Goal: Transaction & Acquisition: Download file/media

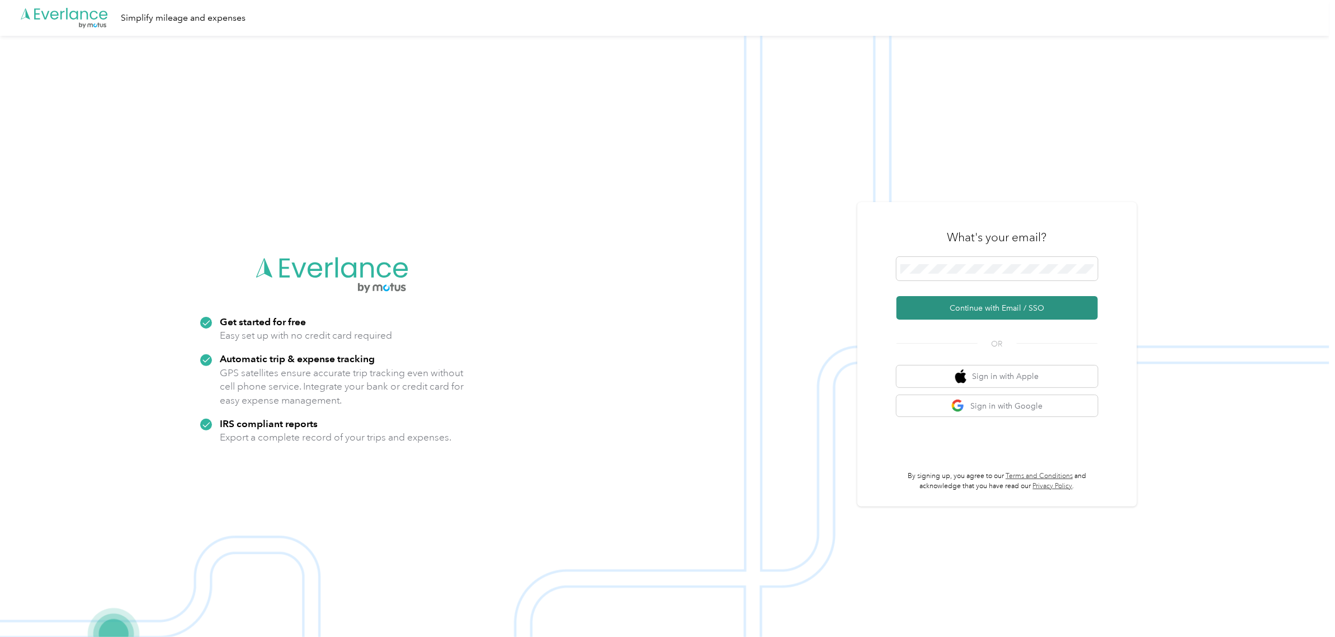
click at [993, 299] on button "Continue with Email / SSO" at bounding box center [997, 307] width 201 height 23
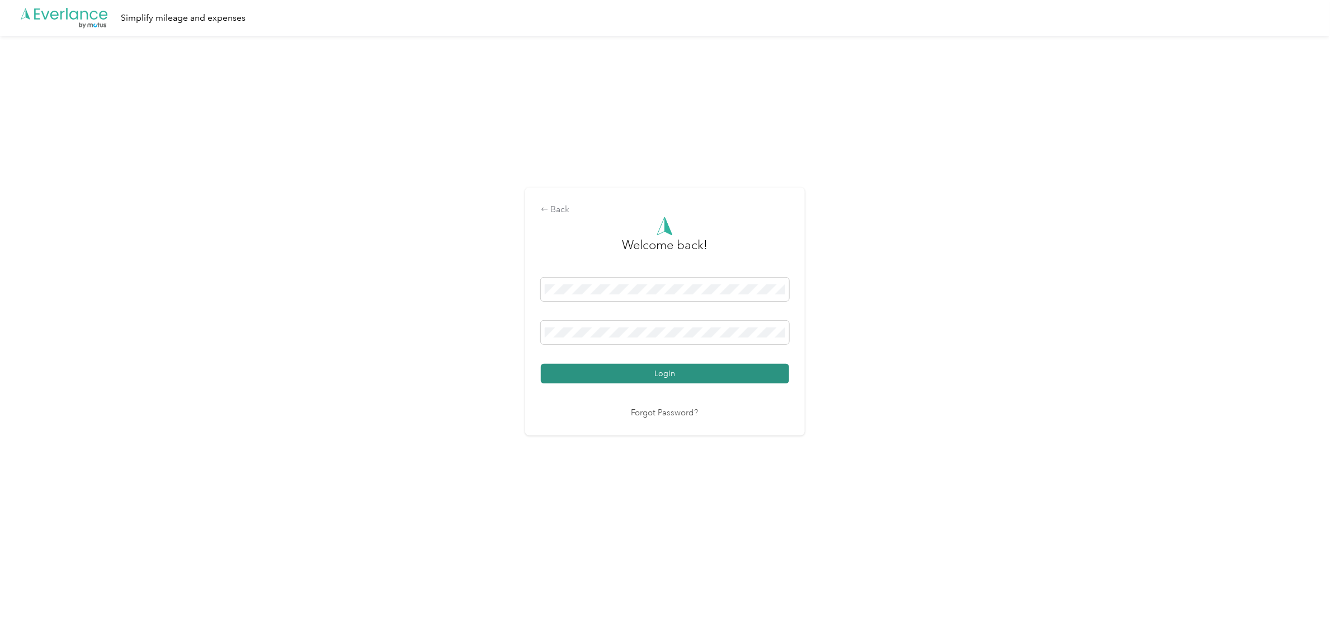
click at [734, 370] on button "Login" at bounding box center [665, 374] width 248 height 20
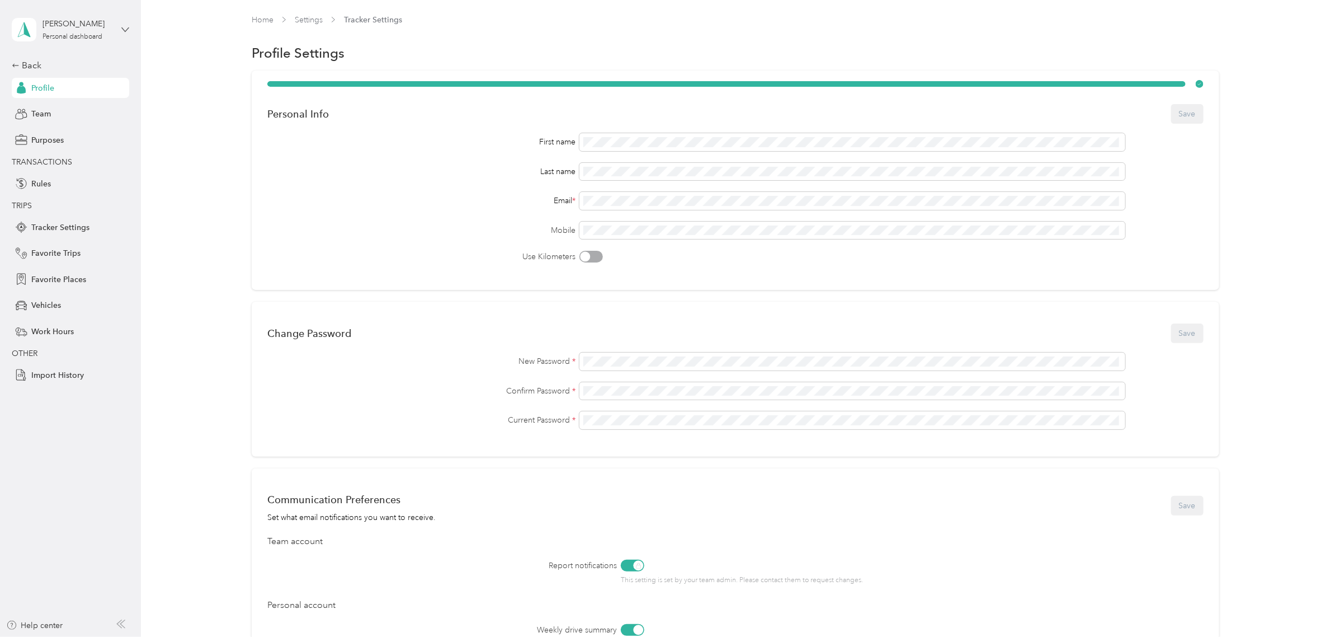
click at [129, 32] on icon at bounding box center [125, 30] width 8 height 8
click at [103, 92] on div "Team dashboard" at bounding box center [130, 92] width 220 height 20
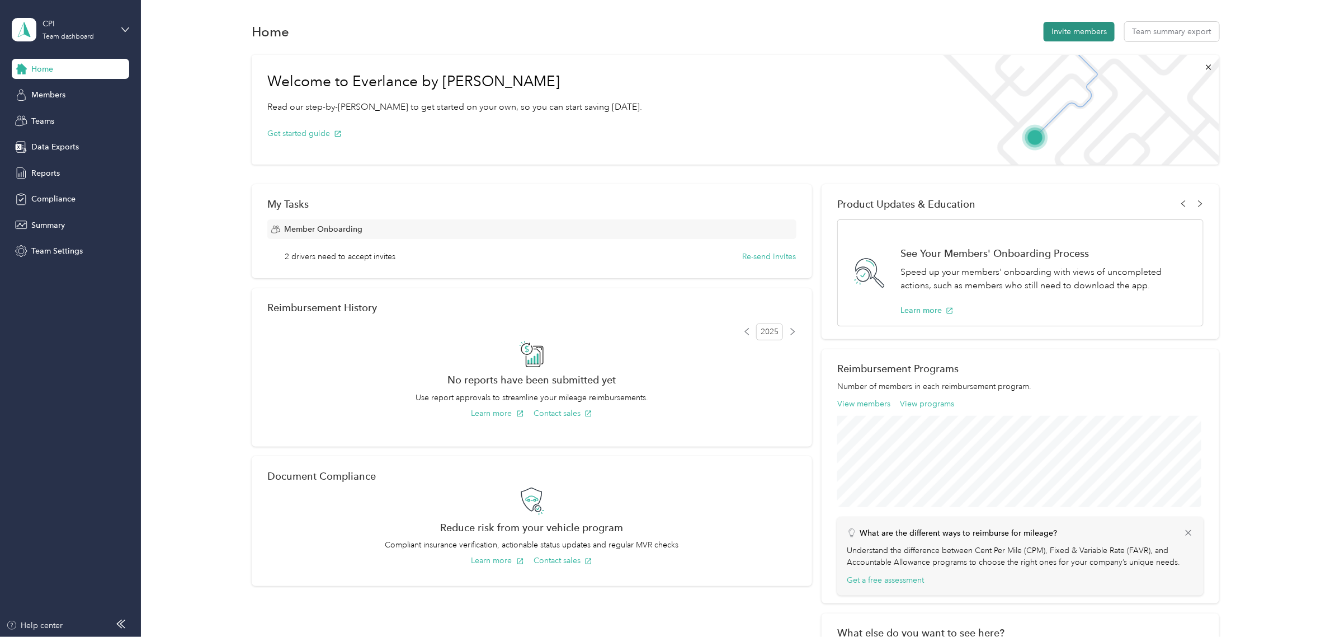
click at [1085, 35] on button "Invite members" at bounding box center [1079, 32] width 71 height 20
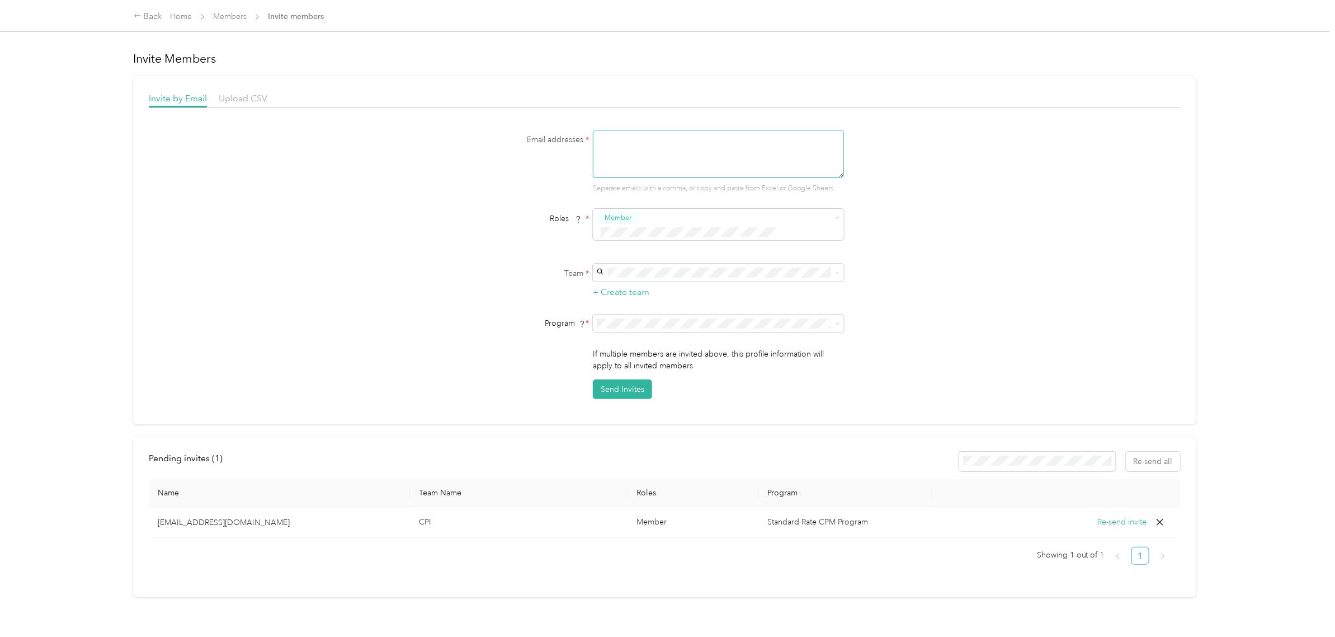
click at [635, 144] on textarea at bounding box center [718, 154] width 251 height 48
click at [948, 297] on div "Email addresses * [EMAIL_ADDRESS][DOMAIN_NAME] Separate emails with a comma, or…" at bounding box center [665, 264] width 1032 height 269
click at [835, 270] on icon at bounding box center [837, 272] width 5 height 5
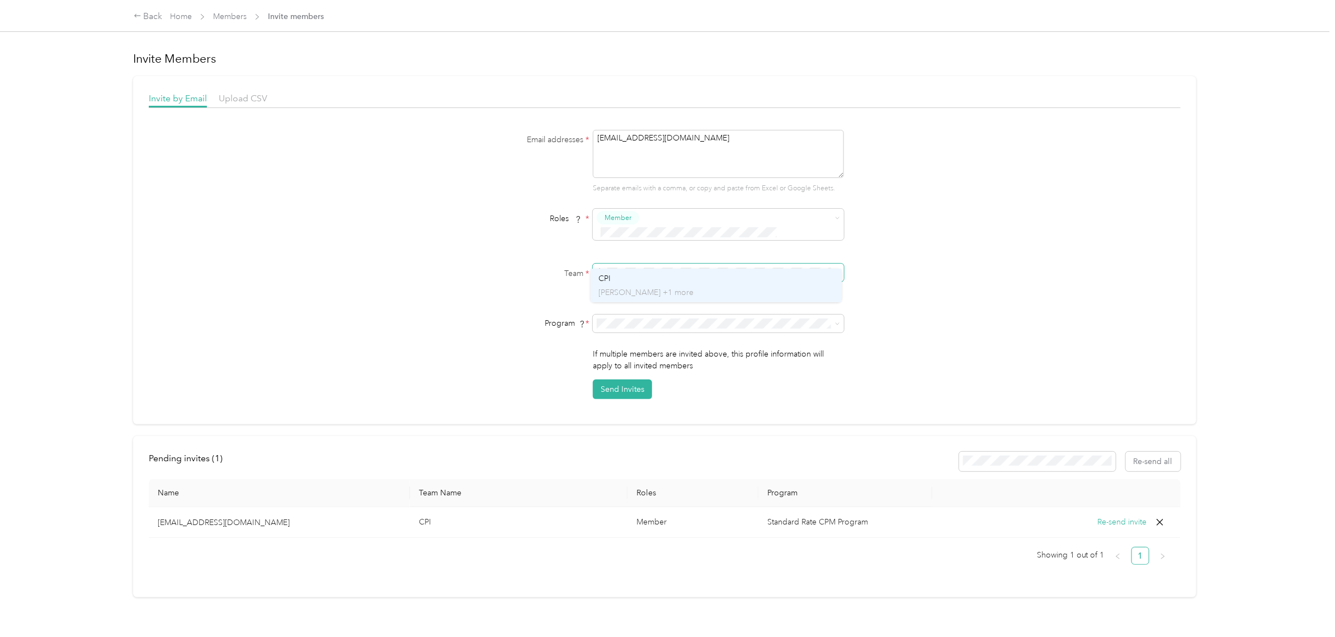
click at [821, 289] on p "[PERSON_NAME] +1 more" at bounding box center [717, 292] width 236 height 12
click at [954, 303] on div "Email addresses * [EMAIL_ADDRESS][DOMAIN_NAME] Separate emails with a comma, or…" at bounding box center [665, 264] width 1032 height 269
click at [630, 379] on button "Send Invites" at bounding box center [622, 389] width 59 height 20
click at [1239, 59] on div "1 member was not invited [PERSON_NAME][EMAIL_ADDRESS][DOMAIN_NAME] Invite succe…" at bounding box center [1246, 36] width 159 height 55
click at [1312, 22] on icon at bounding box center [1310, 21] width 5 height 5
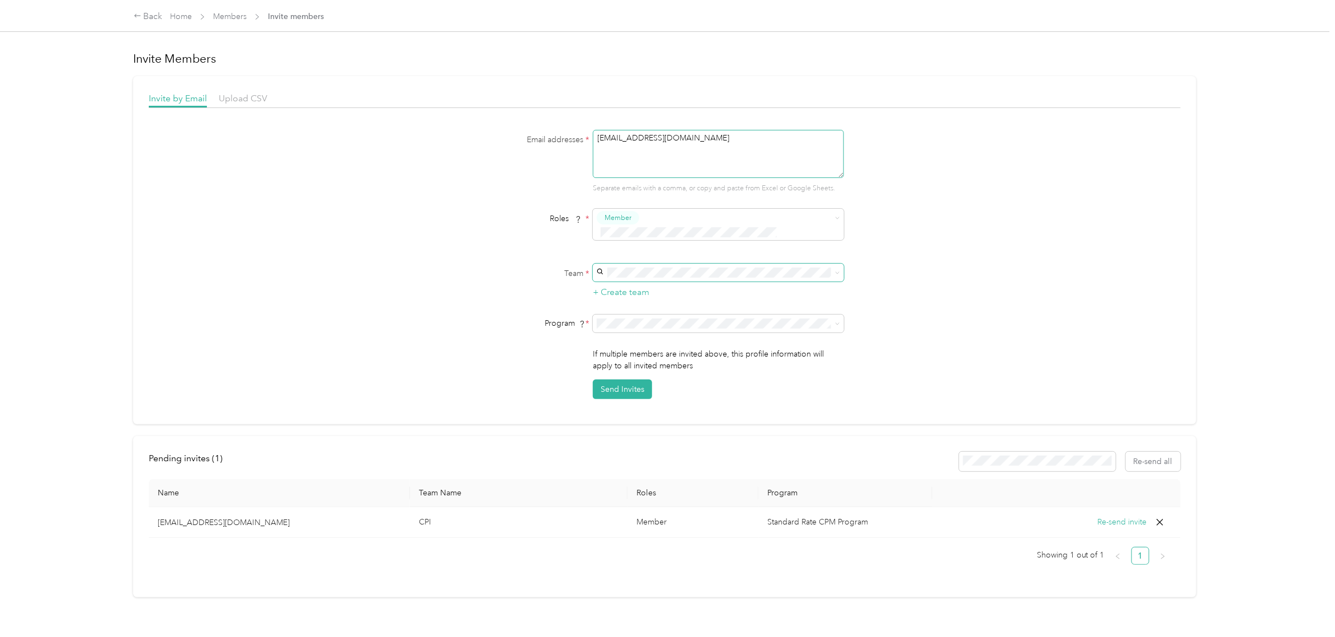
click at [725, 138] on textarea "[EMAIL_ADDRESS][DOMAIN_NAME]" at bounding box center [718, 154] width 251 height 48
click at [631, 379] on button "Send Invites" at bounding box center [622, 389] width 59 height 20
click at [716, 149] on textarea "[EMAIL_ADDRESS][DOMAIN_NAME]" at bounding box center [718, 154] width 251 height 48
drag, startPoint x: 714, startPoint y: 135, endPoint x: 579, endPoint y: 143, distance: 135.0
click at [579, 143] on div "Email addresses * [EMAIL_ADDRESS][DOMAIN_NAME] Email is required" at bounding box center [664, 162] width 431 height 64
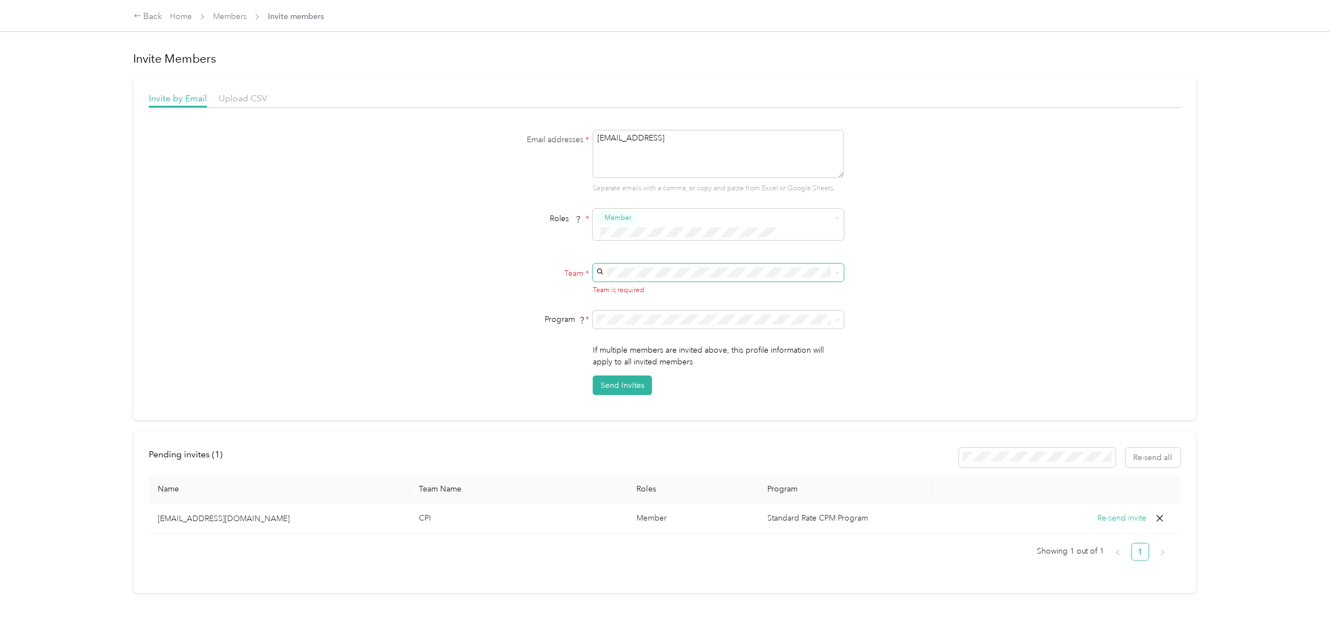
type textarea "[EMAIL_ADDRESS][DOMAIN_NAME]"
click at [957, 256] on div "Email addresses * [EMAIL_ADDRESS][DOMAIN_NAME] Separate emails with a comma, or…" at bounding box center [665, 262] width 1032 height 265
click at [664, 285] on div "CPI [PERSON_NAME] +1 more" at bounding box center [717, 285] width 236 height 26
click at [915, 348] on div "Email addresses * [EMAIL_ADDRESS][DOMAIN_NAME] Separate emails with a comma, or…" at bounding box center [665, 264] width 1032 height 269
click at [632, 379] on button "Send Invites" at bounding box center [622, 389] width 59 height 20
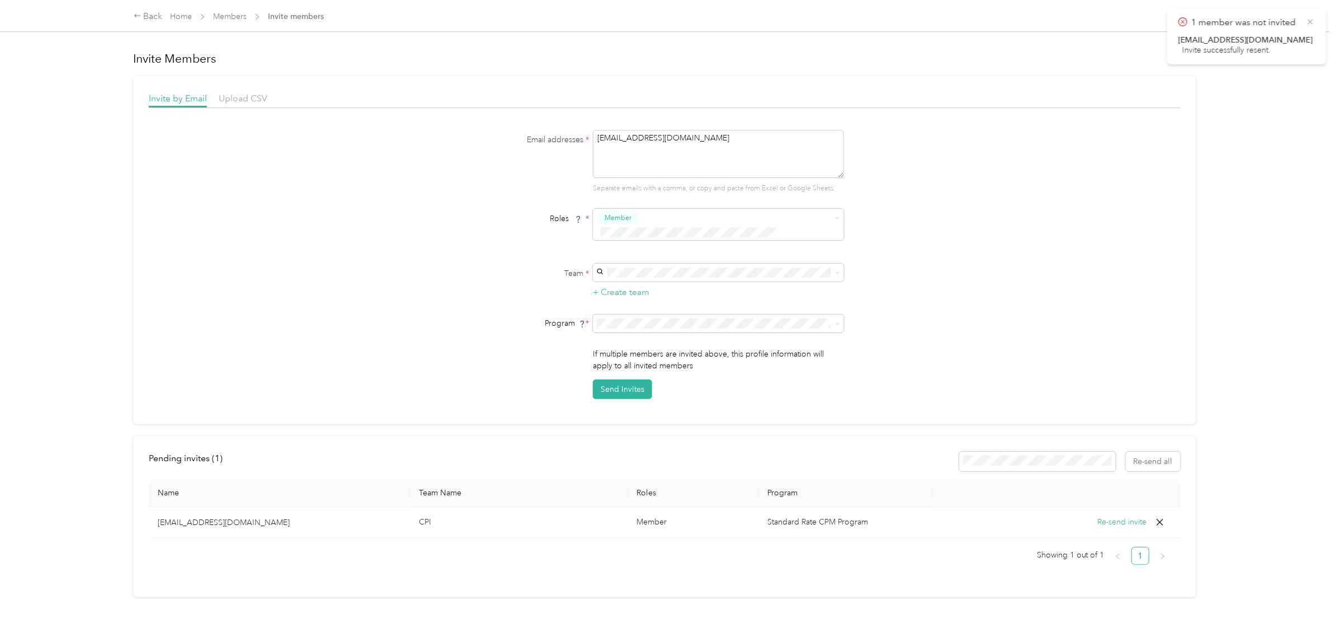
click at [1309, 24] on icon at bounding box center [1310, 22] width 9 height 10
click at [147, 20] on div "Back" at bounding box center [148, 16] width 29 height 13
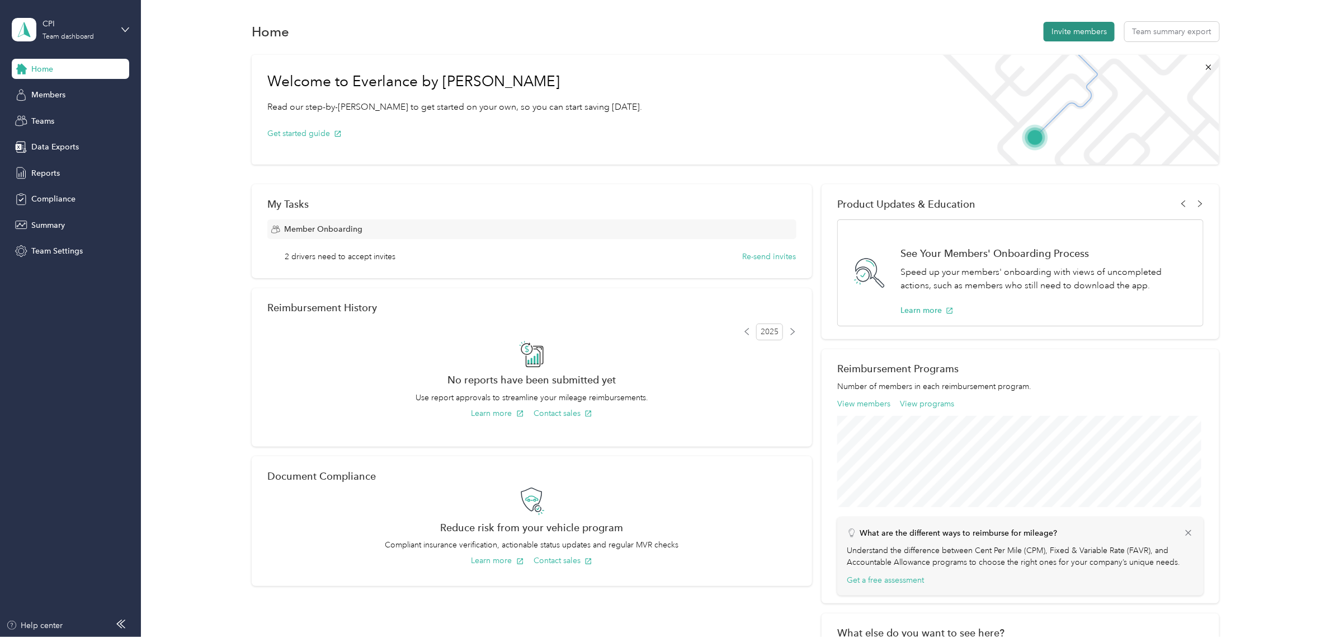
click at [1092, 31] on button "Invite members" at bounding box center [1079, 32] width 71 height 20
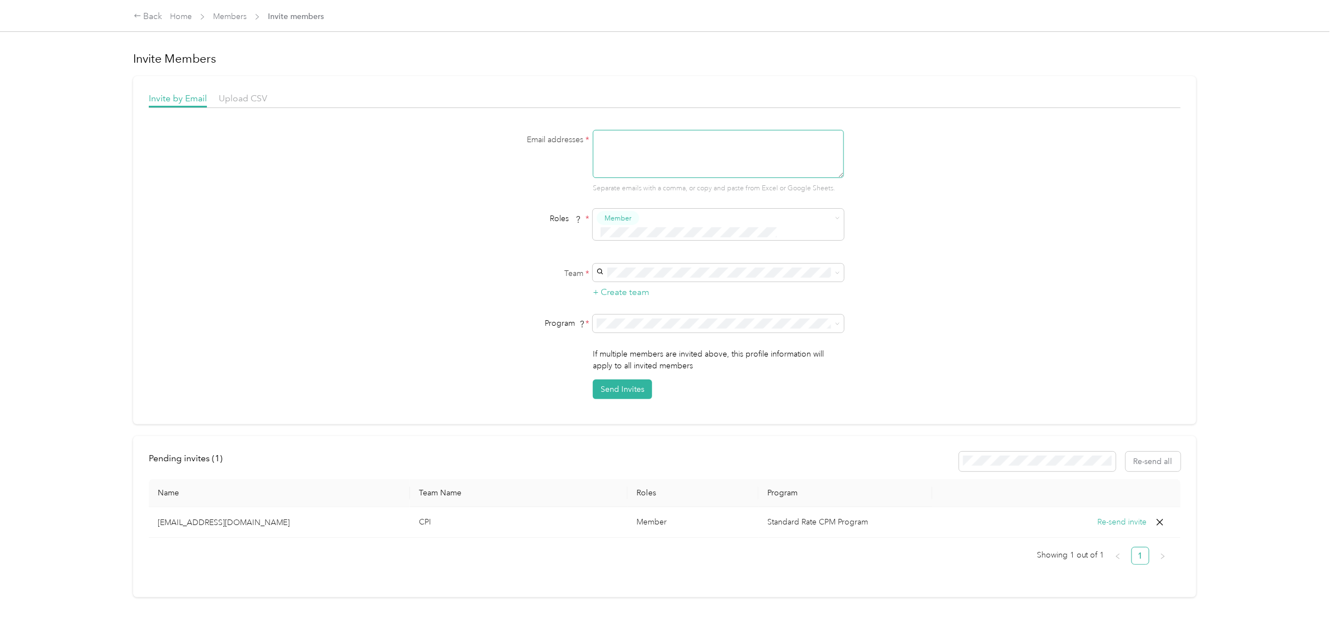
click at [637, 140] on textarea at bounding box center [718, 154] width 251 height 48
paste textarea "[EMAIL_ADDRESS][DOMAIN_NAME]"
type textarea "[EMAIL_ADDRESS][DOMAIN_NAME]"
click at [656, 284] on div "CPI [PERSON_NAME] +1 more" at bounding box center [717, 284] width 236 height 26
click at [919, 333] on div "Email addresses * [EMAIL_ADDRESS][DOMAIN_NAME] Separate emails with a comma, or…" at bounding box center [665, 264] width 1032 height 269
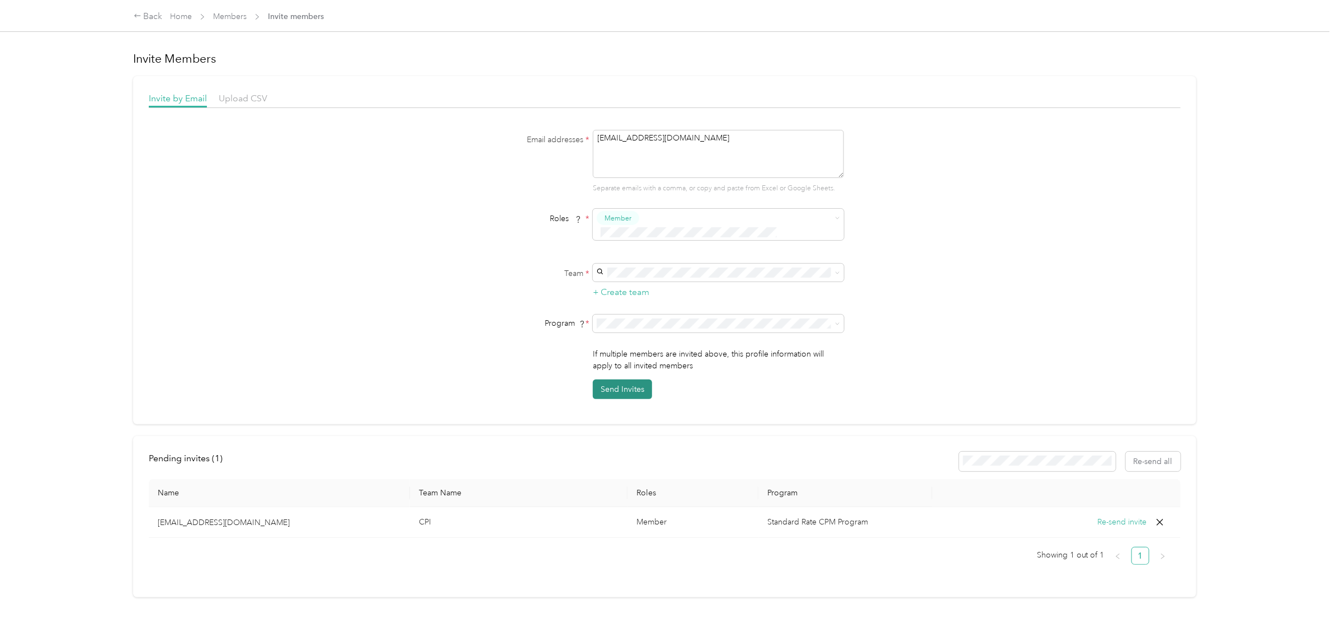
click at [627, 382] on button "Send Invites" at bounding box center [622, 389] width 59 height 20
drag, startPoint x: 1209, startPoint y: 50, endPoint x: 1280, endPoint y: 56, distance: 71.3
click at [1280, 56] on div "1 member was not invited [PERSON_NAME][EMAIL_ADDRESS][DOMAIN_NAME] Invite succe…" at bounding box center [1247, 37] width 136 height 42
click at [1315, 18] on icon at bounding box center [1310, 22] width 9 height 10
click at [173, 16] on link "Home" at bounding box center [181, 17] width 22 height 10
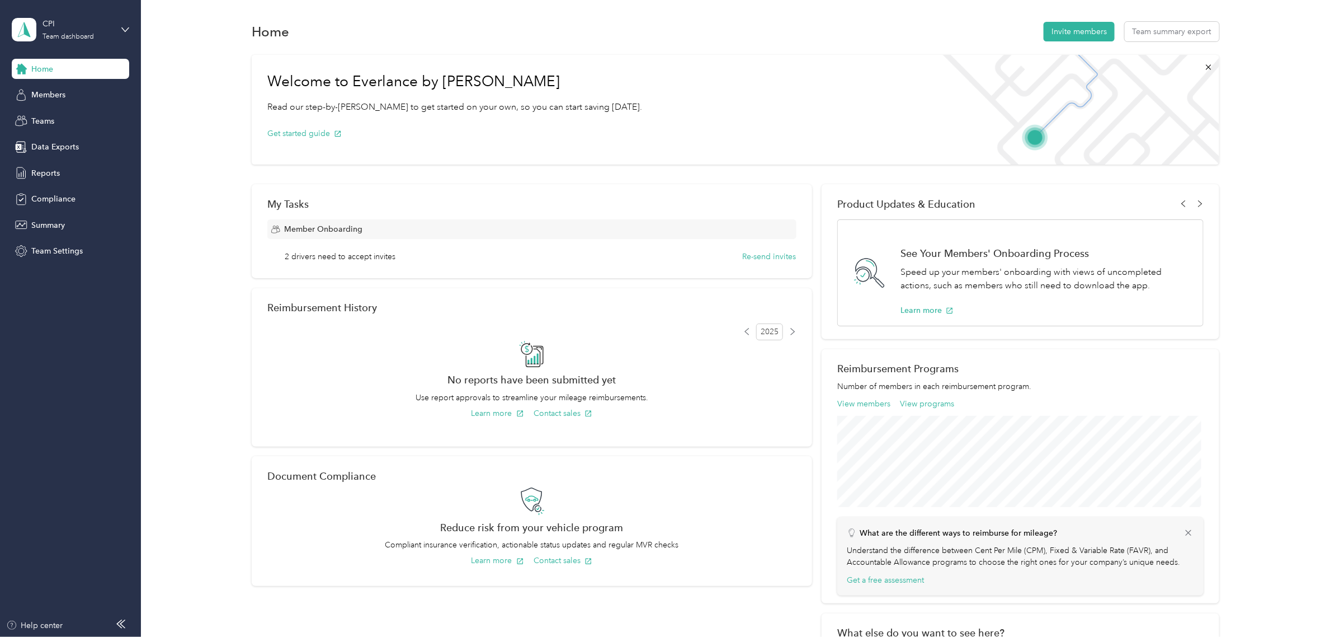
click at [336, 259] on span "2 drivers need to accept invites" at bounding box center [340, 257] width 111 height 12
click at [46, 94] on span "Members" at bounding box center [48, 95] width 34 height 12
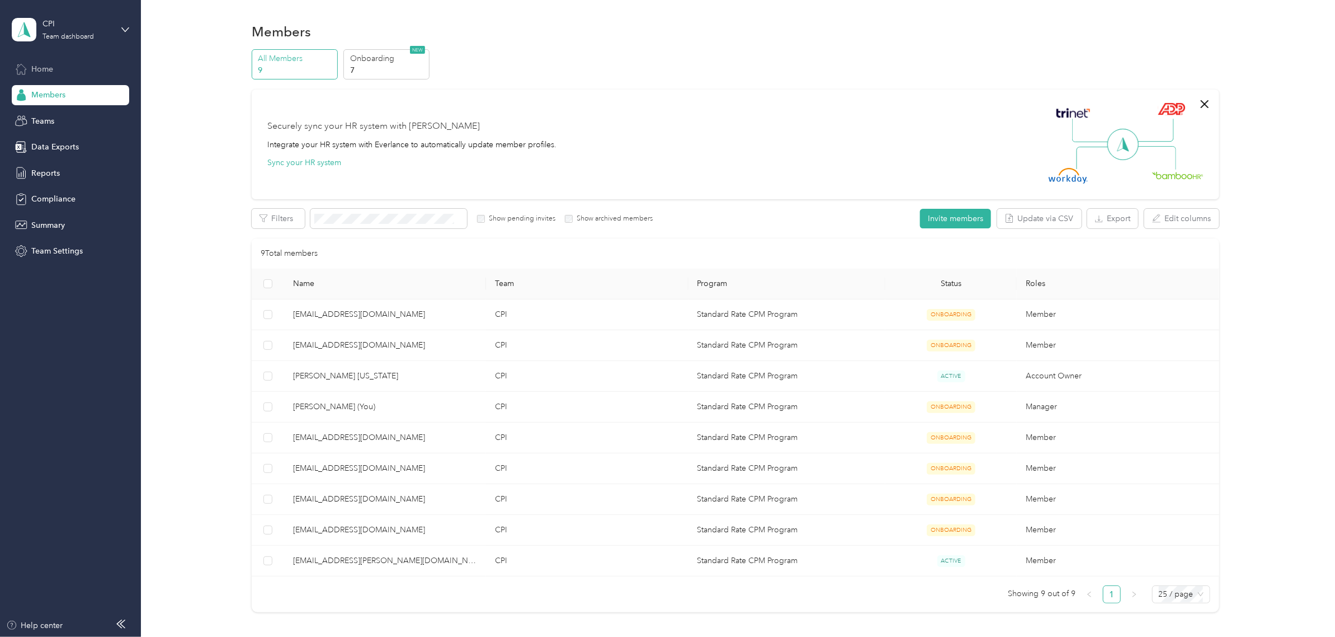
click at [46, 64] on span "Home" at bounding box center [42, 69] width 22 height 12
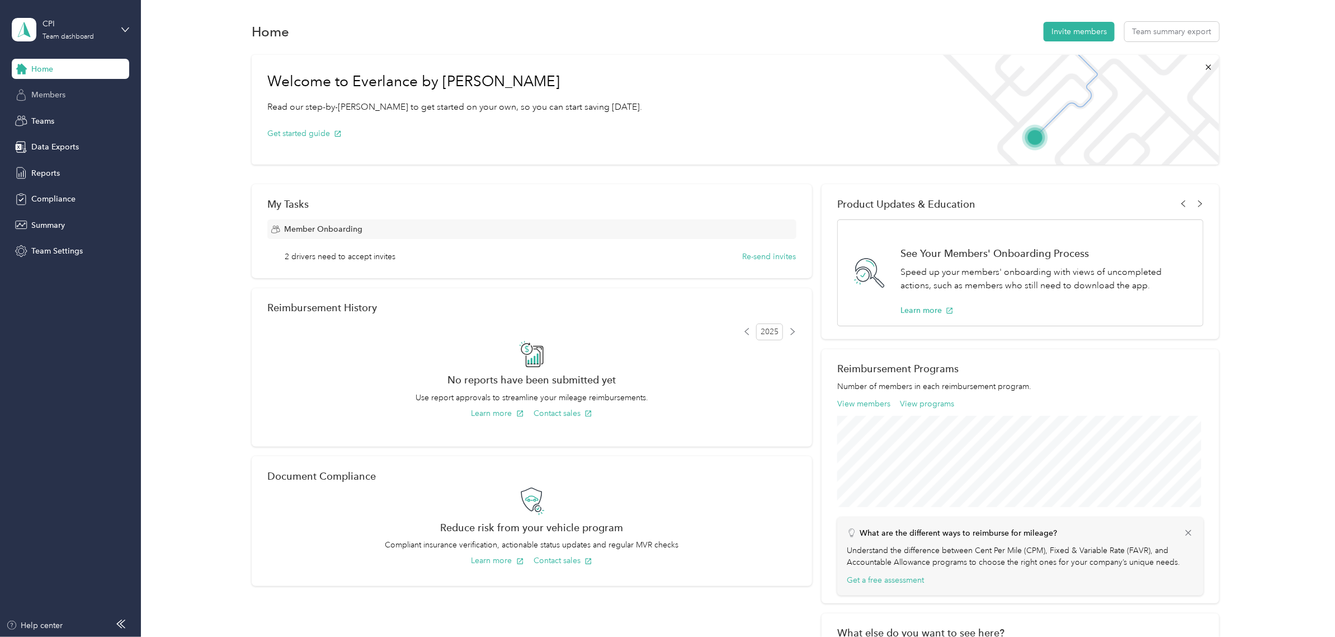
click at [43, 96] on span "Members" at bounding box center [48, 95] width 34 height 12
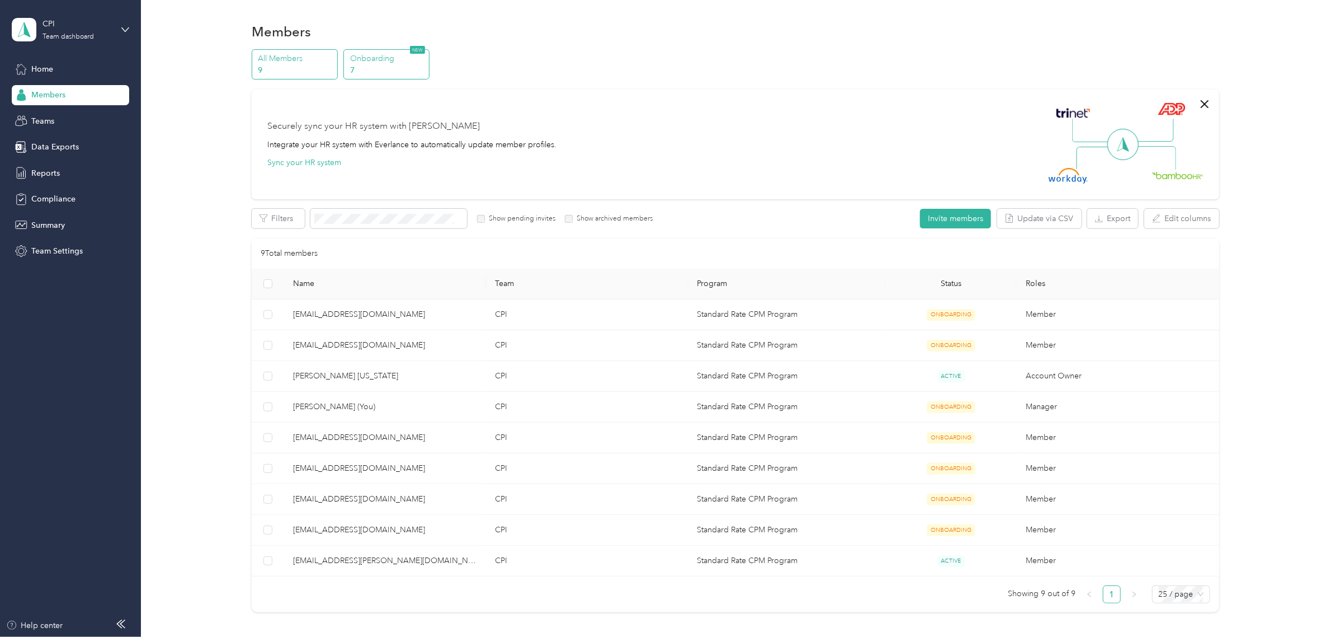
click at [403, 68] on p "7" at bounding box center [388, 70] width 76 height 12
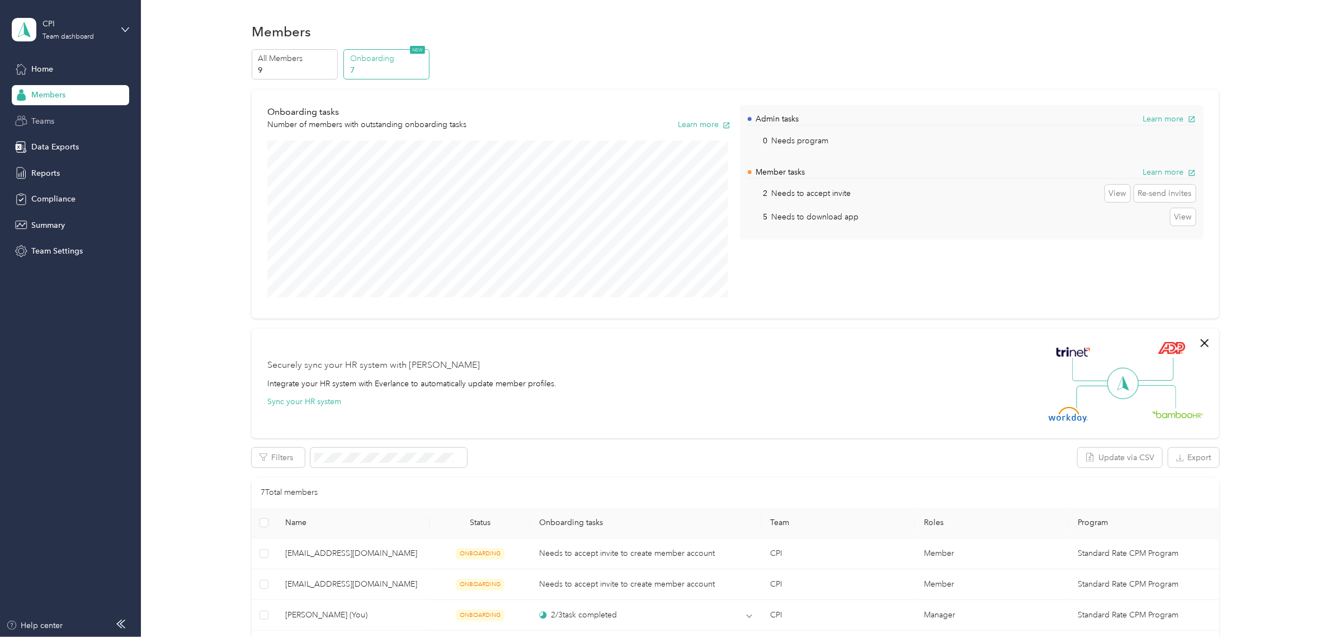
click at [56, 117] on div "Teams" at bounding box center [70, 121] width 117 height 20
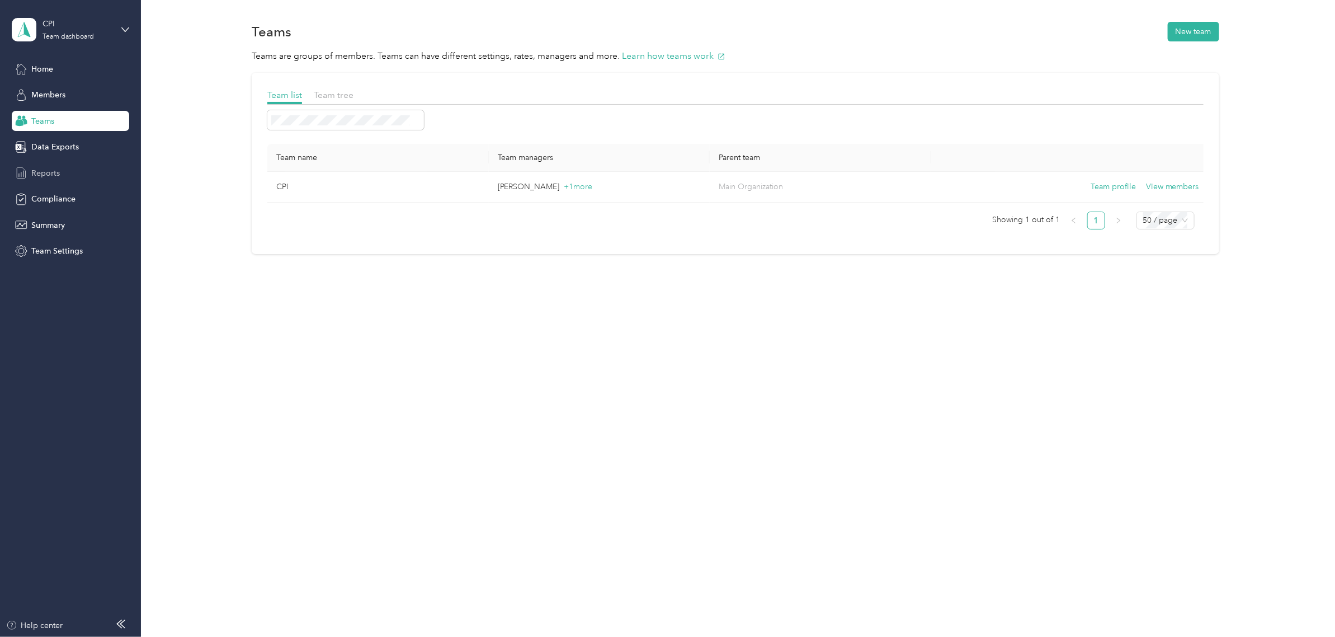
click at [58, 172] on span "Reports" at bounding box center [45, 173] width 29 height 12
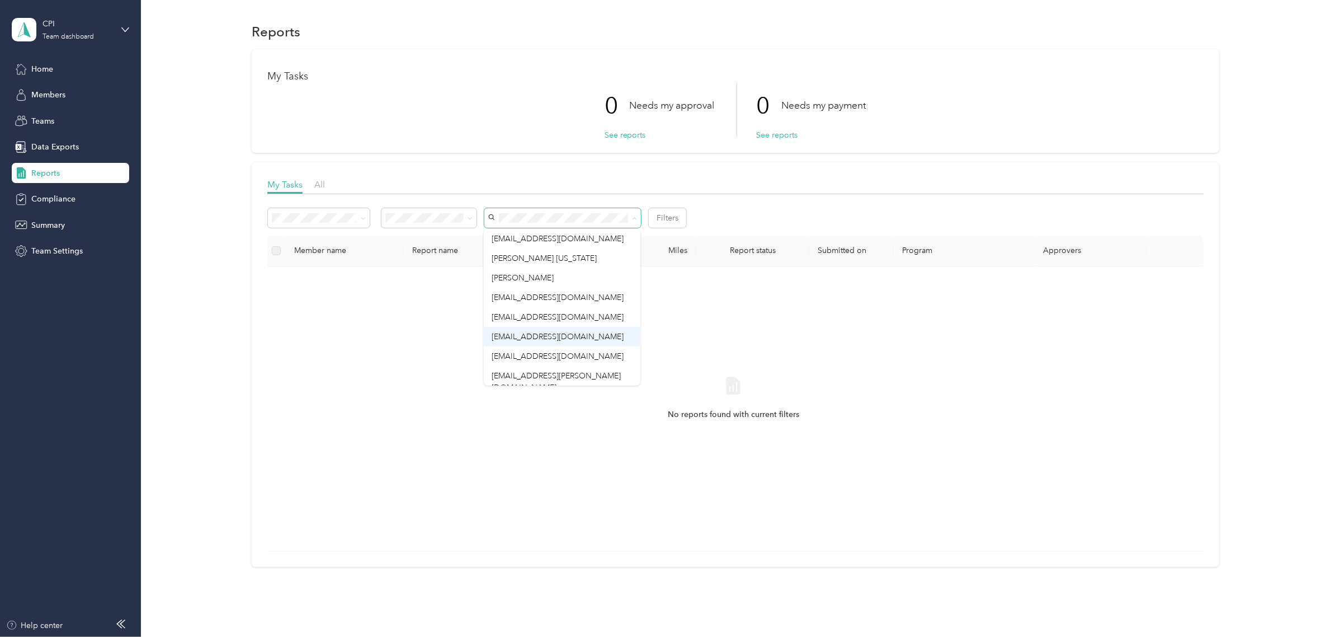
scroll to position [20, 0]
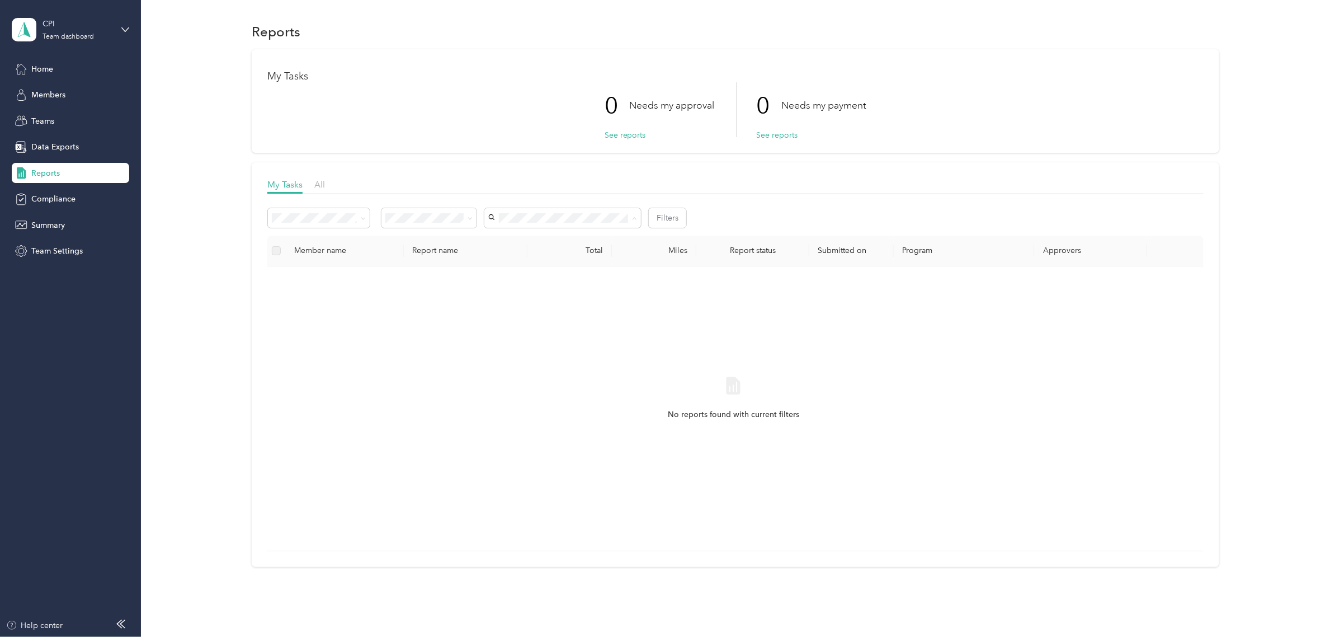
click at [589, 379] on li "[EMAIL_ADDRESS][DOMAIN_NAME]" at bounding box center [562, 388] width 157 height 20
click at [62, 137] on div "Data Exports" at bounding box center [70, 147] width 117 height 20
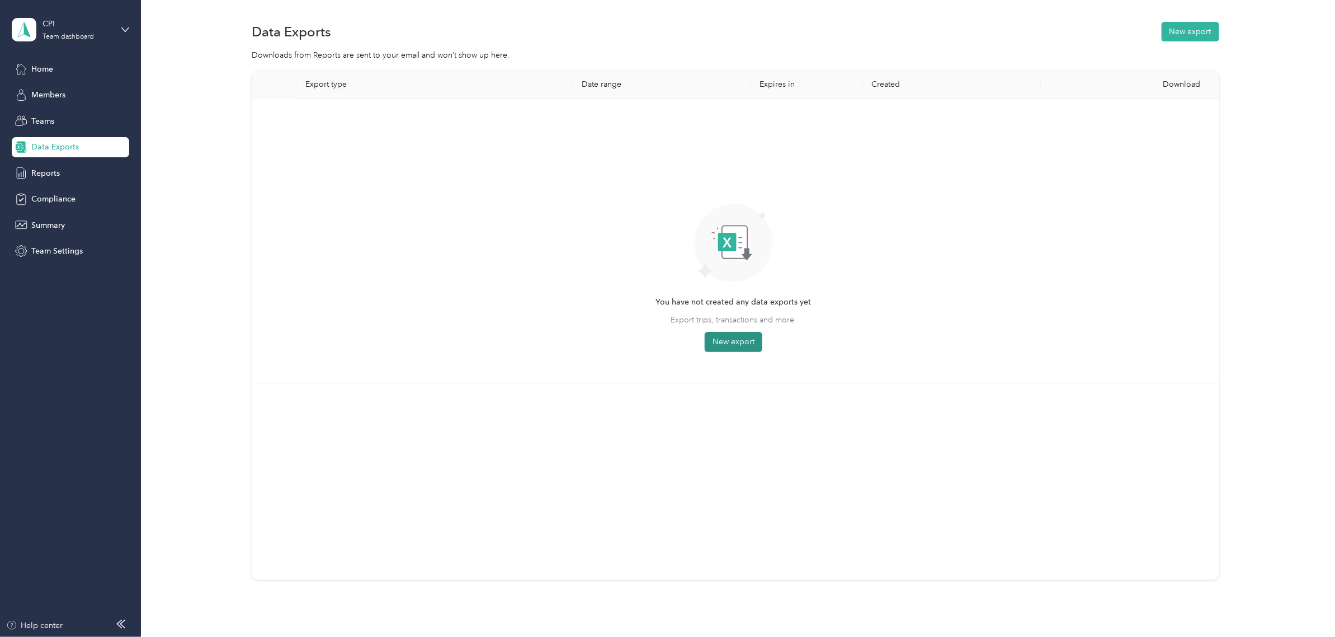
click at [742, 346] on button "New export" at bounding box center [734, 342] width 58 height 20
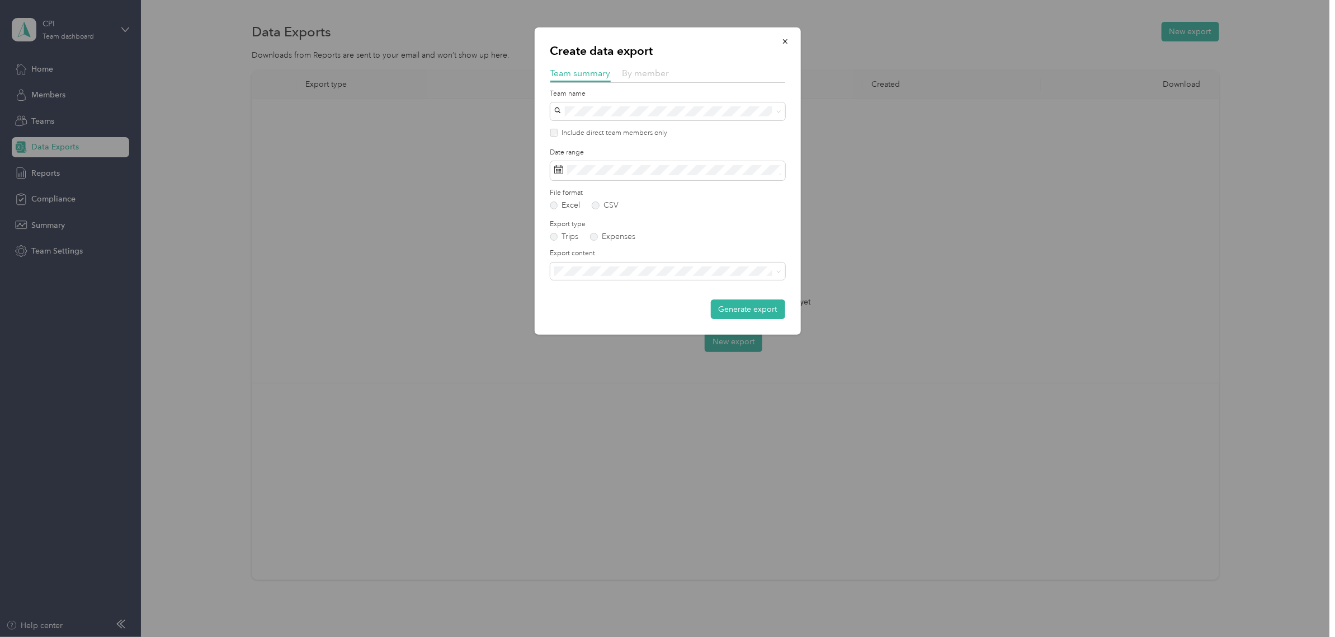
click at [638, 73] on span "By member" at bounding box center [646, 73] width 47 height 11
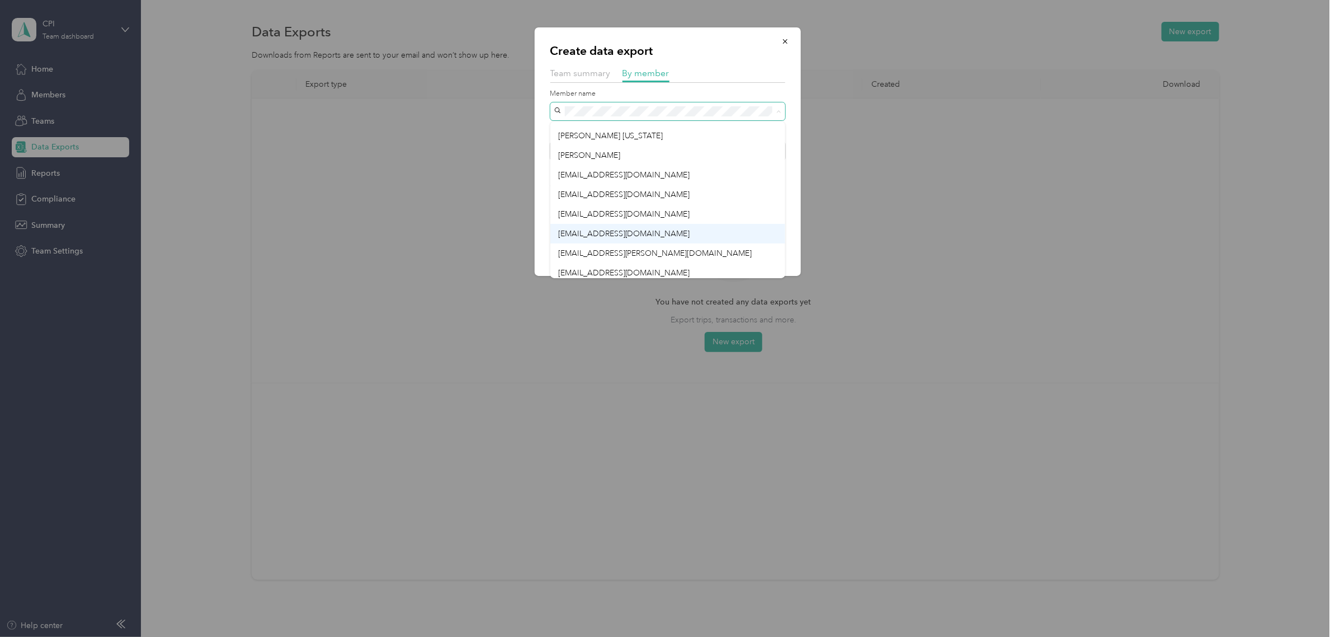
scroll to position [20, 0]
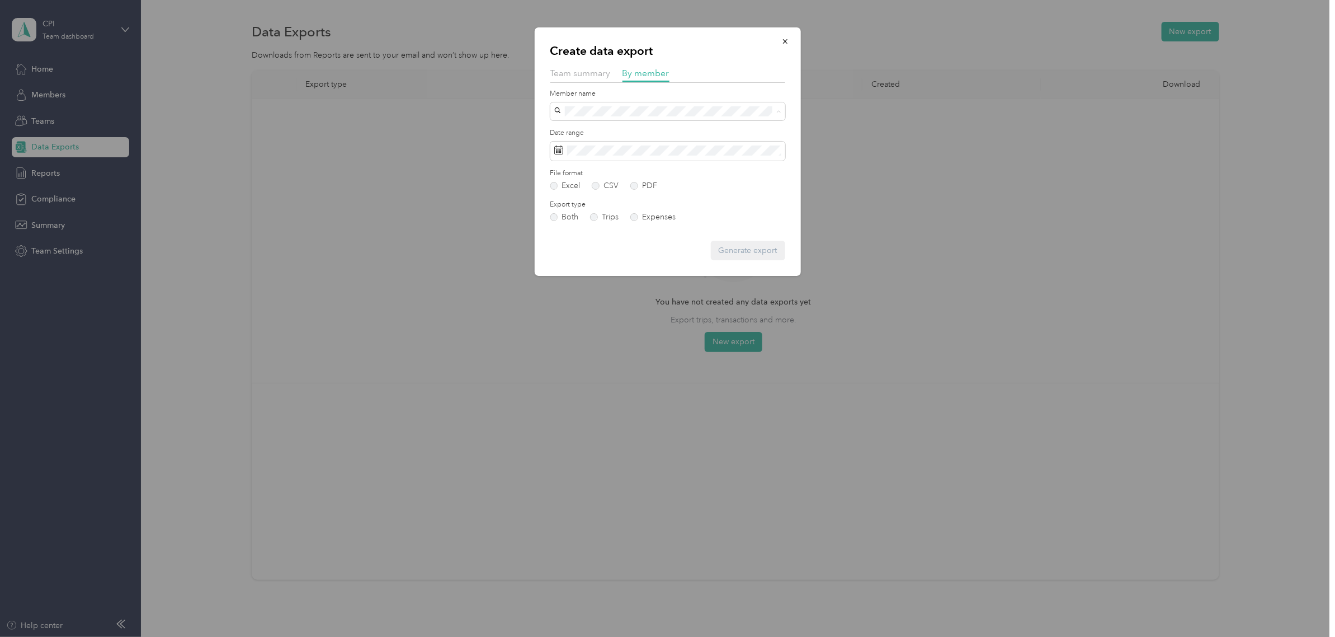
click at [643, 264] on span "[EMAIL_ADDRESS][DOMAIN_NAME]" at bounding box center [624, 268] width 132 height 10
click at [742, 249] on button "Generate export" at bounding box center [748, 251] width 74 height 20
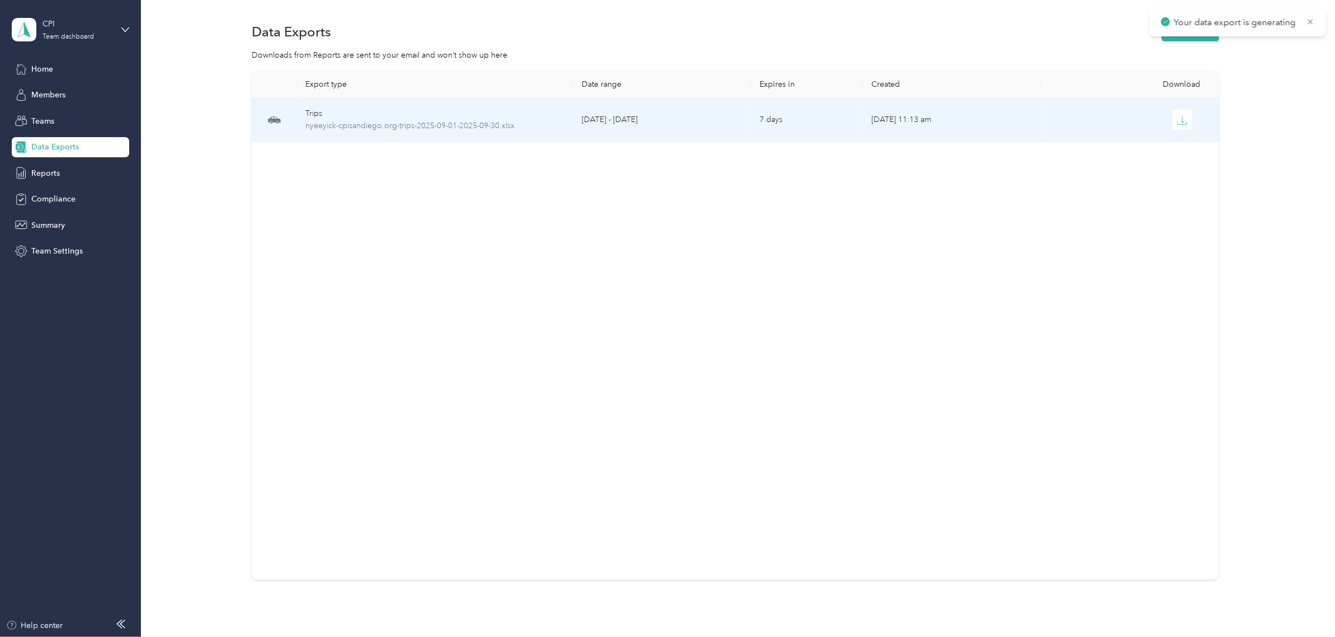
click at [326, 113] on div "Trips" at bounding box center [434, 113] width 258 height 12
click at [436, 124] on span "nyeeyick-cpisandiego.org-trips-2025-09-01-2025-09-30.xlsx" at bounding box center [434, 126] width 258 height 12
click at [1184, 121] on button "button" at bounding box center [1183, 120] width 20 height 20
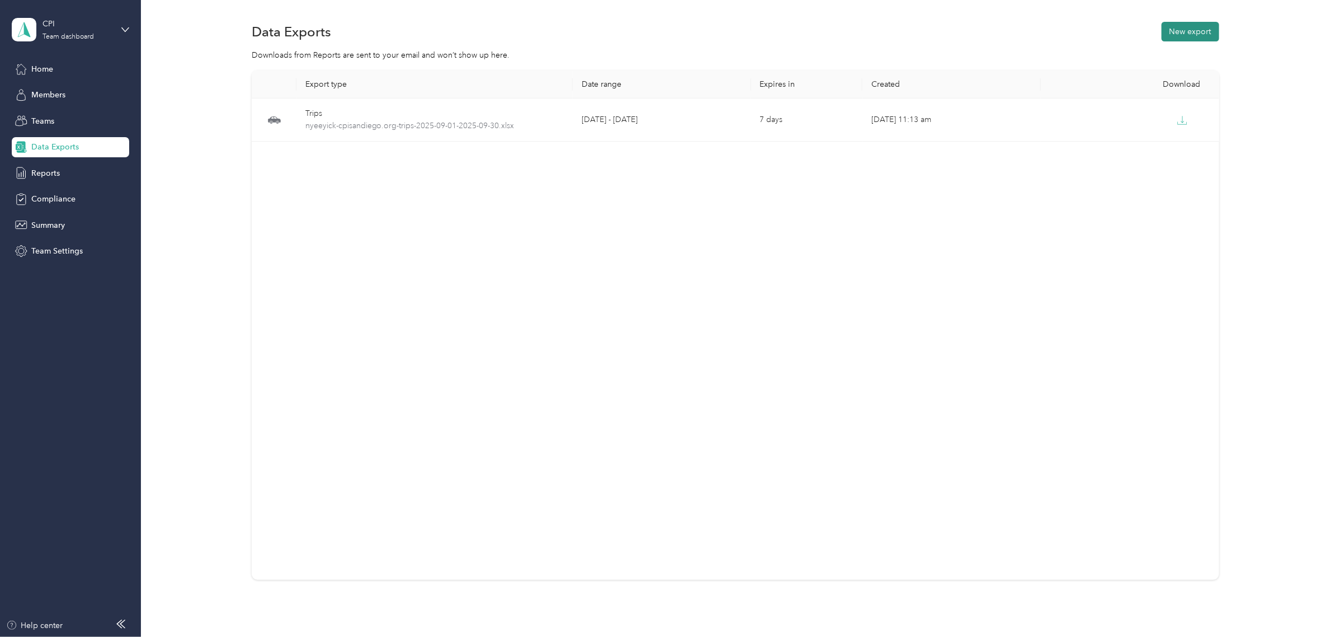
click at [1193, 32] on button "New export" at bounding box center [1191, 32] width 58 height 20
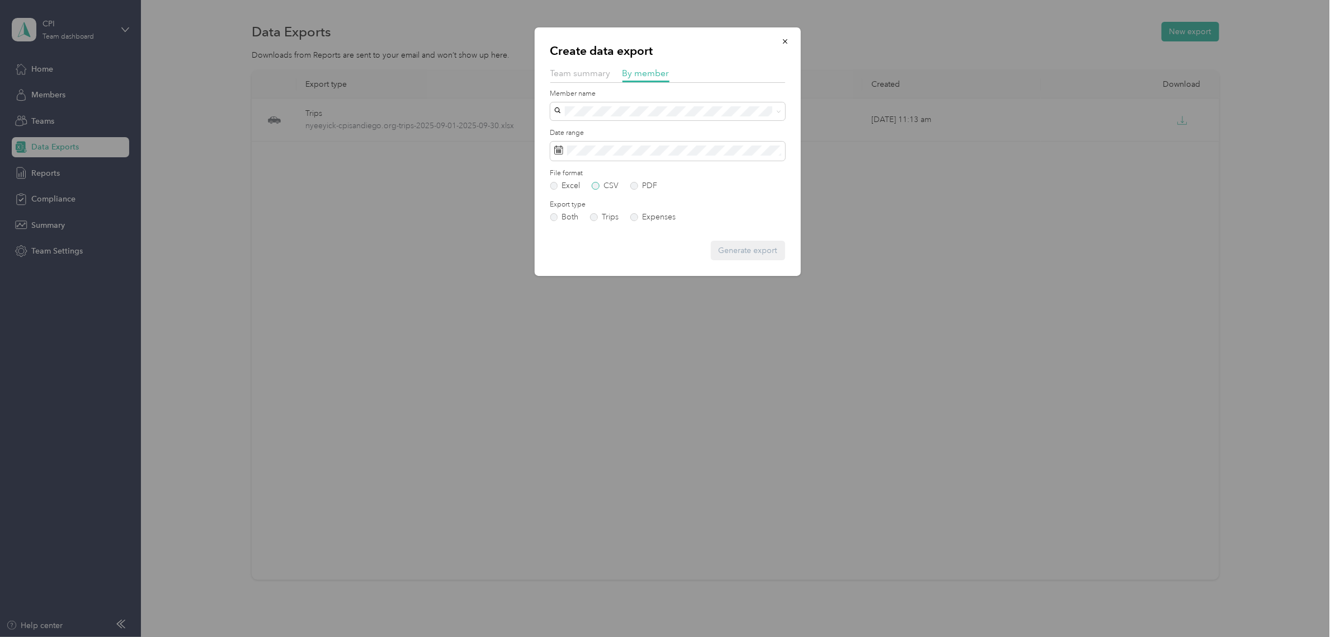
click at [600, 186] on label "CSV" at bounding box center [605, 186] width 27 height 8
click at [635, 186] on label "PDF" at bounding box center [643, 186] width 27 height 8
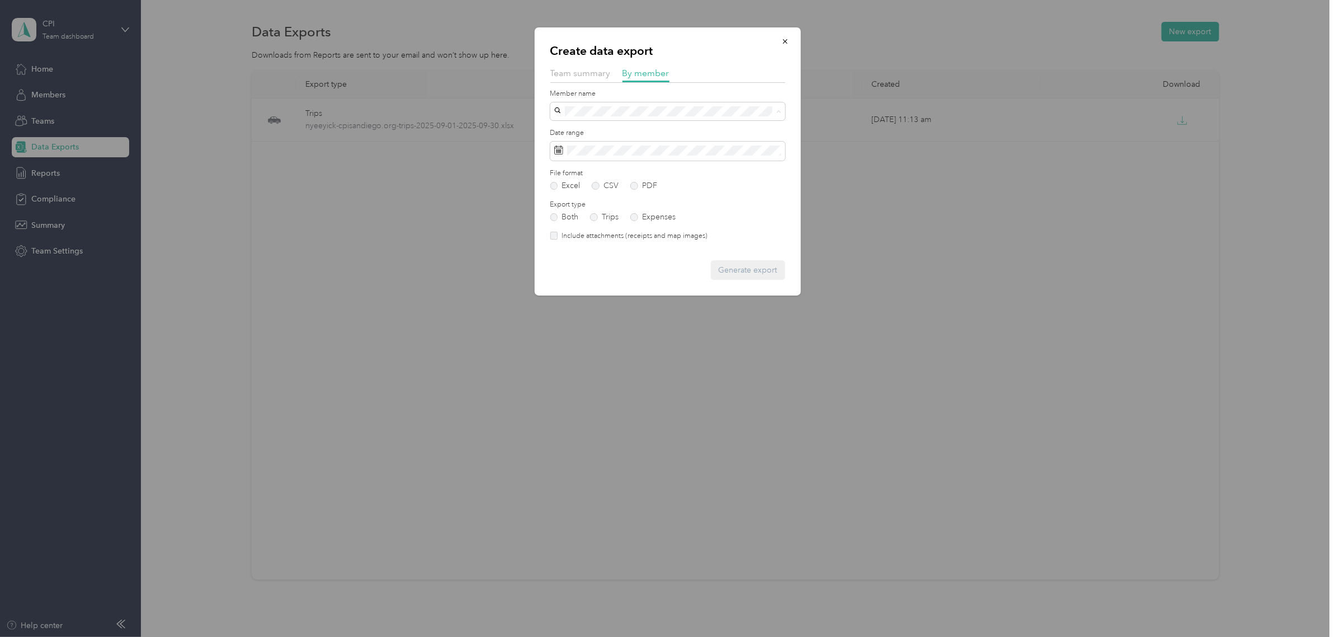
click at [639, 271] on div "[EMAIL_ADDRESS][DOMAIN_NAME]" at bounding box center [667, 268] width 219 height 12
click at [580, 235] on label "Include attachments (receipts and map images)" at bounding box center [633, 236] width 150 height 10
click at [745, 272] on button "Generate export" at bounding box center [748, 270] width 74 height 20
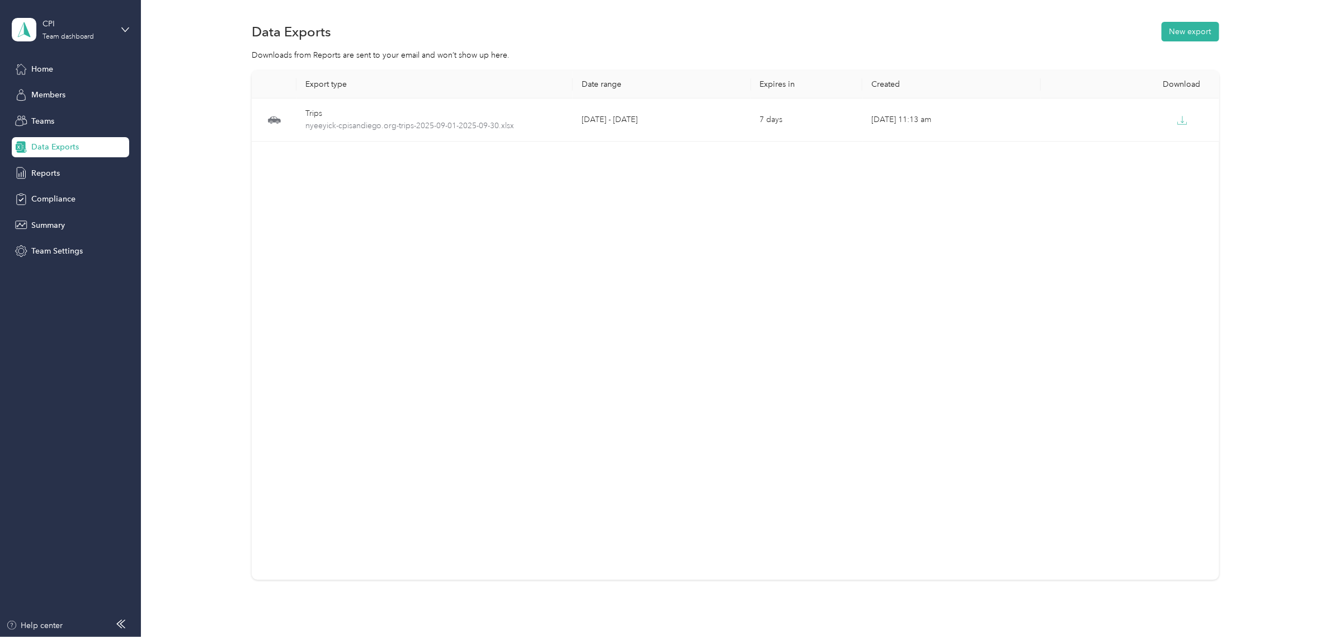
drag, startPoint x: 510, startPoint y: 208, endPoint x: 484, endPoint y: 178, distance: 39.7
click at [510, 208] on div "Export type Date range Expires in Created Download Trips nyeeyick-cpisandiego.o…" at bounding box center [736, 324] width 968 height 509
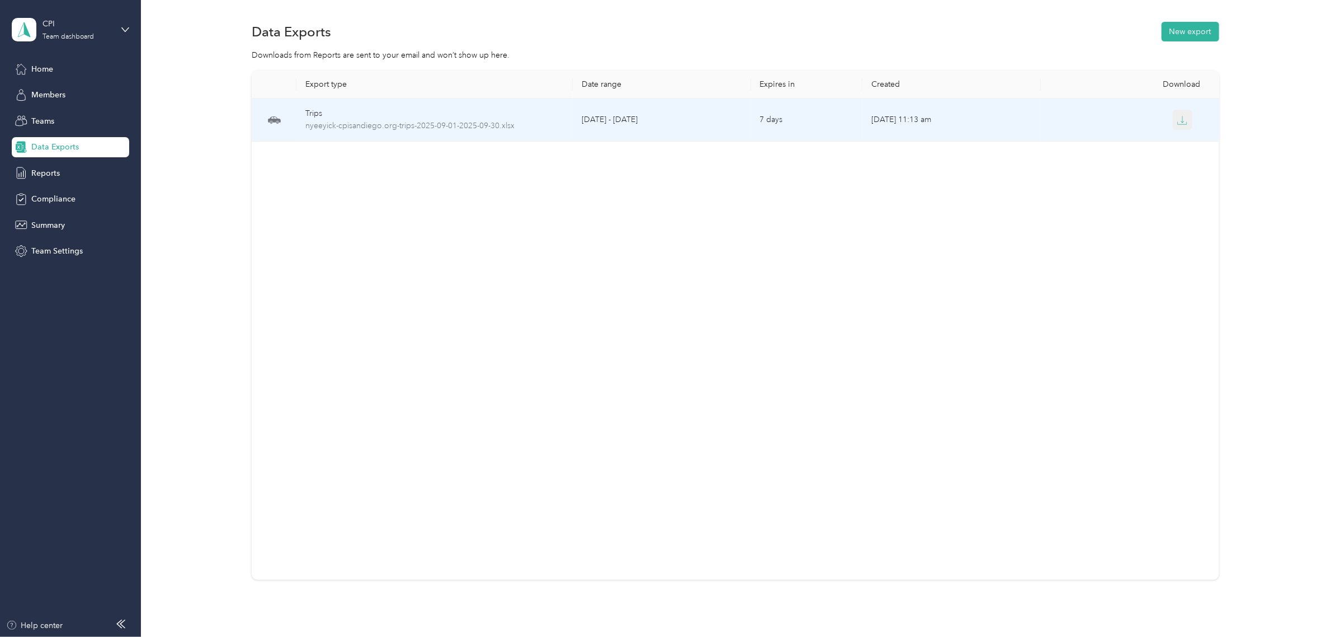
click at [1178, 119] on icon "button" at bounding box center [1183, 120] width 10 height 10
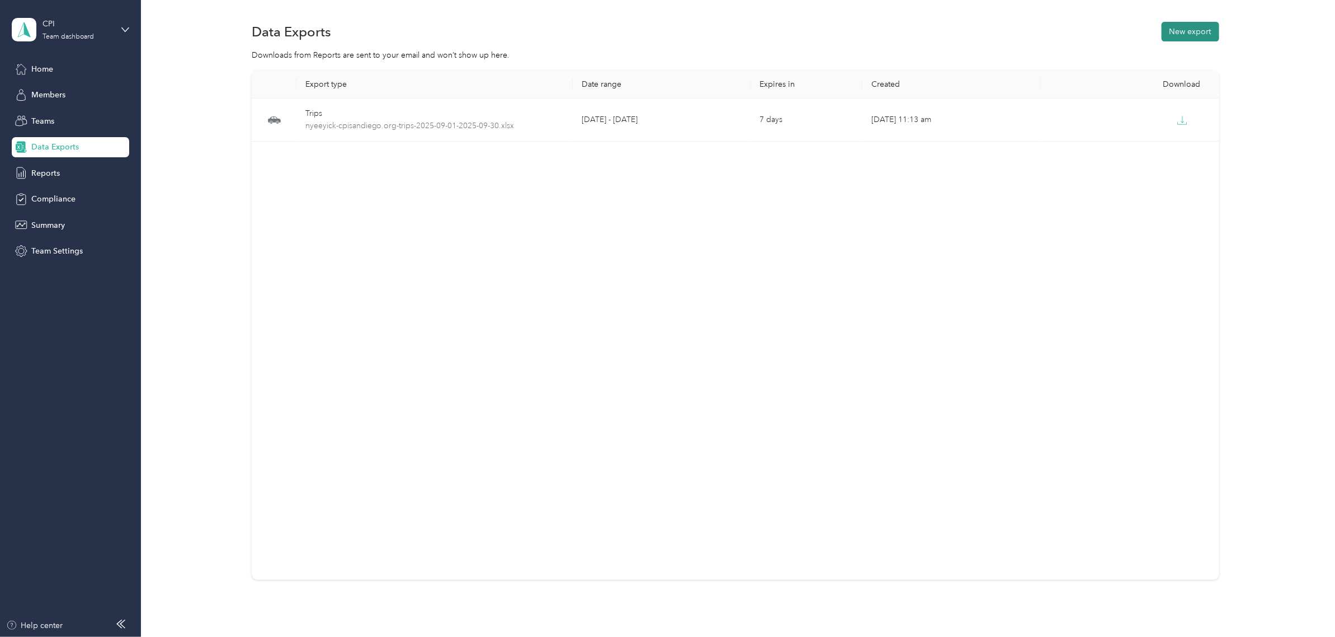
click at [1197, 32] on button "New export" at bounding box center [1191, 32] width 58 height 20
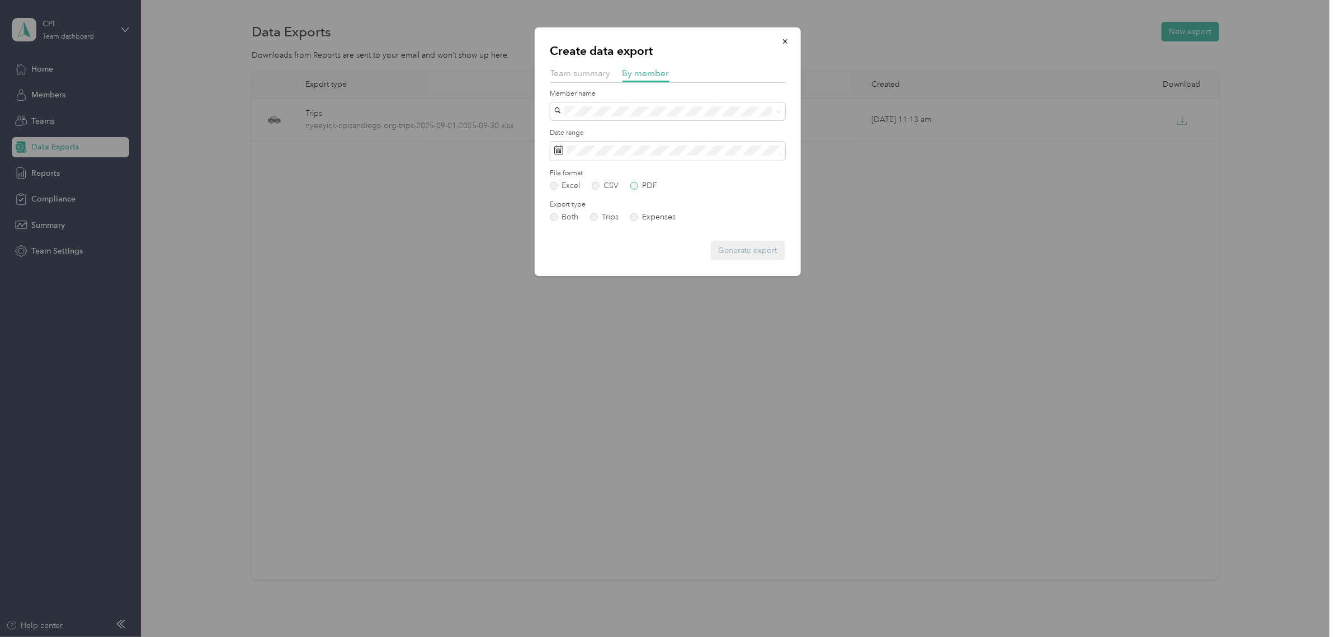
click at [642, 187] on label "PDF" at bounding box center [643, 186] width 27 height 8
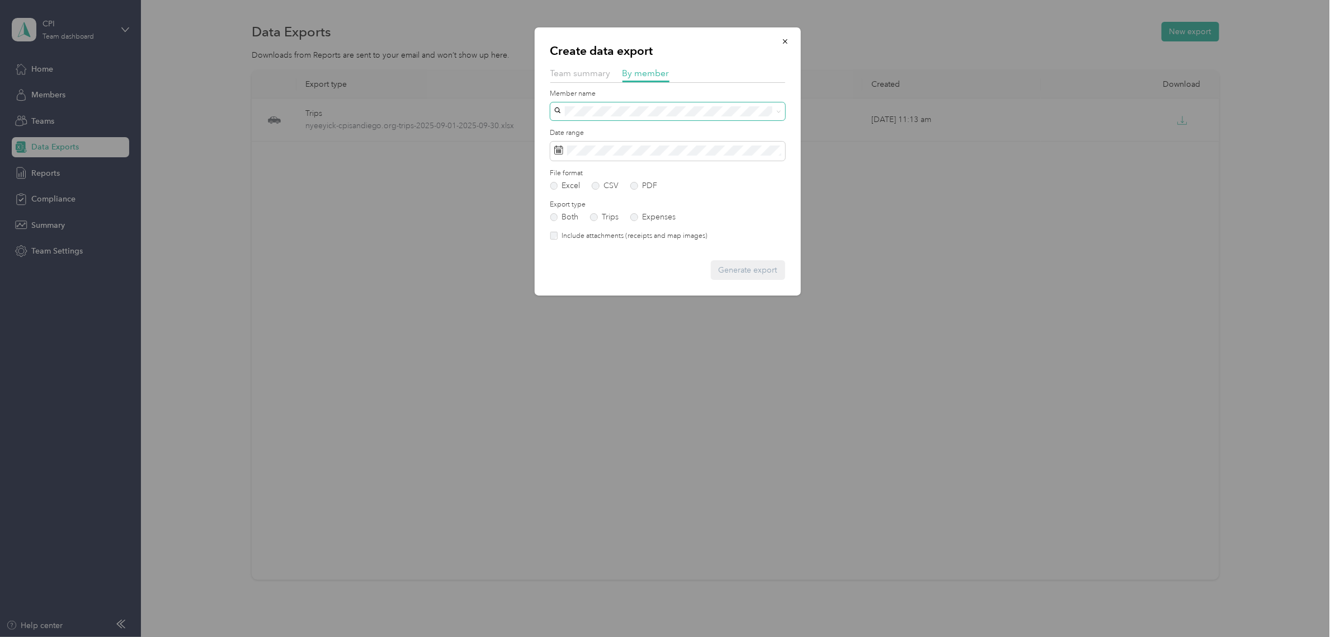
click at [705, 116] on span at bounding box center [667, 111] width 235 height 18
click at [781, 112] on span at bounding box center [667, 111] width 235 height 18
click at [658, 264] on div "[EMAIL_ADDRESS][DOMAIN_NAME]" at bounding box center [667, 268] width 219 height 12
click at [569, 238] on label "Include attachments (receipts and map images)" at bounding box center [633, 236] width 150 height 10
click at [736, 270] on button "Generate export" at bounding box center [748, 270] width 74 height 20
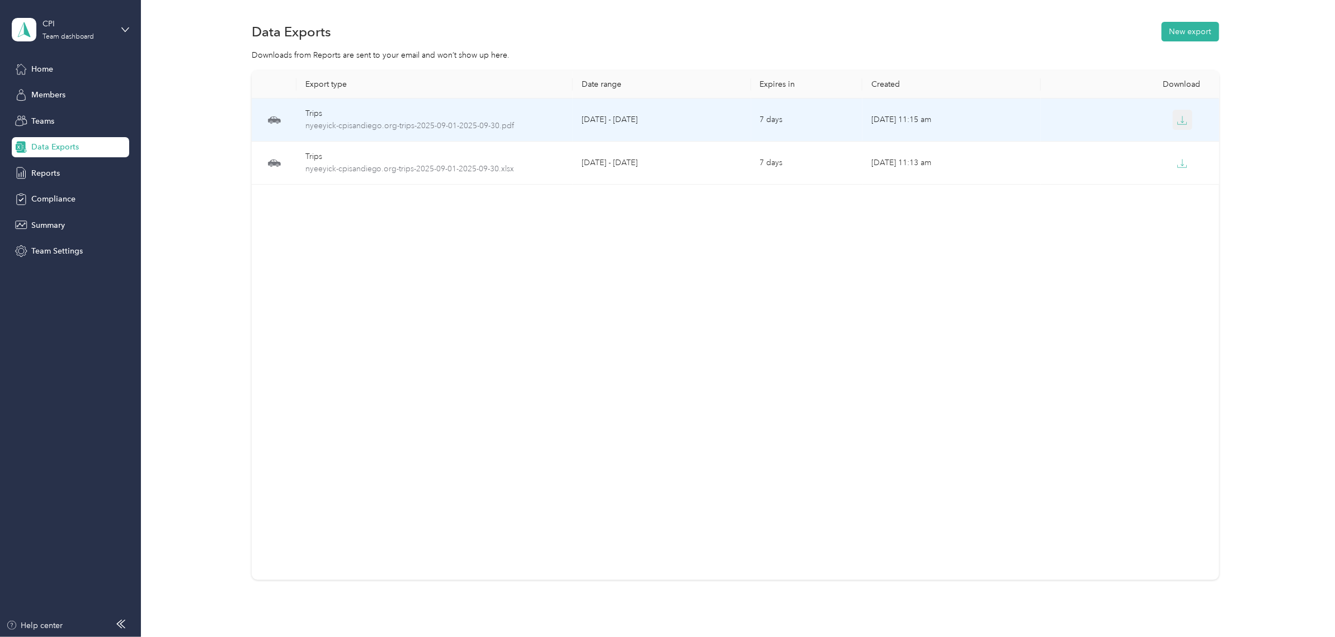
click at [1182, 118] on icon "button" at bounding box center [1183, 120] width 10 height 10
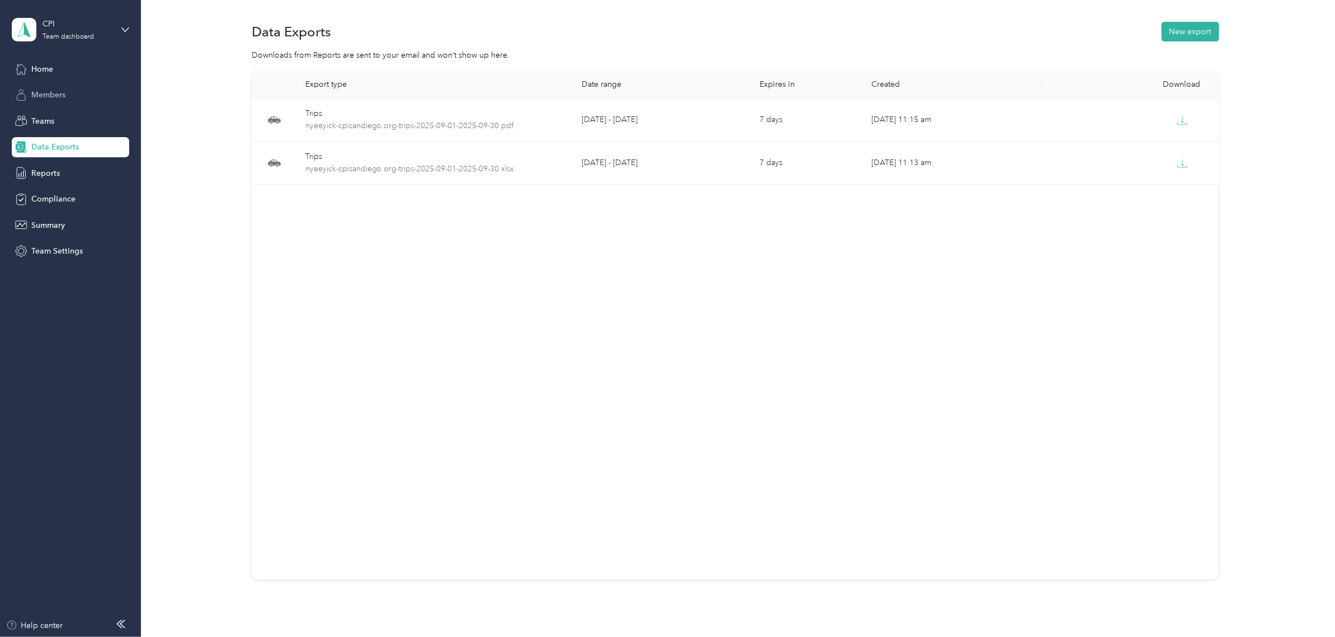
click at [59, 94] on span "Members" at bounding box center [48, 95] width 34 height 12
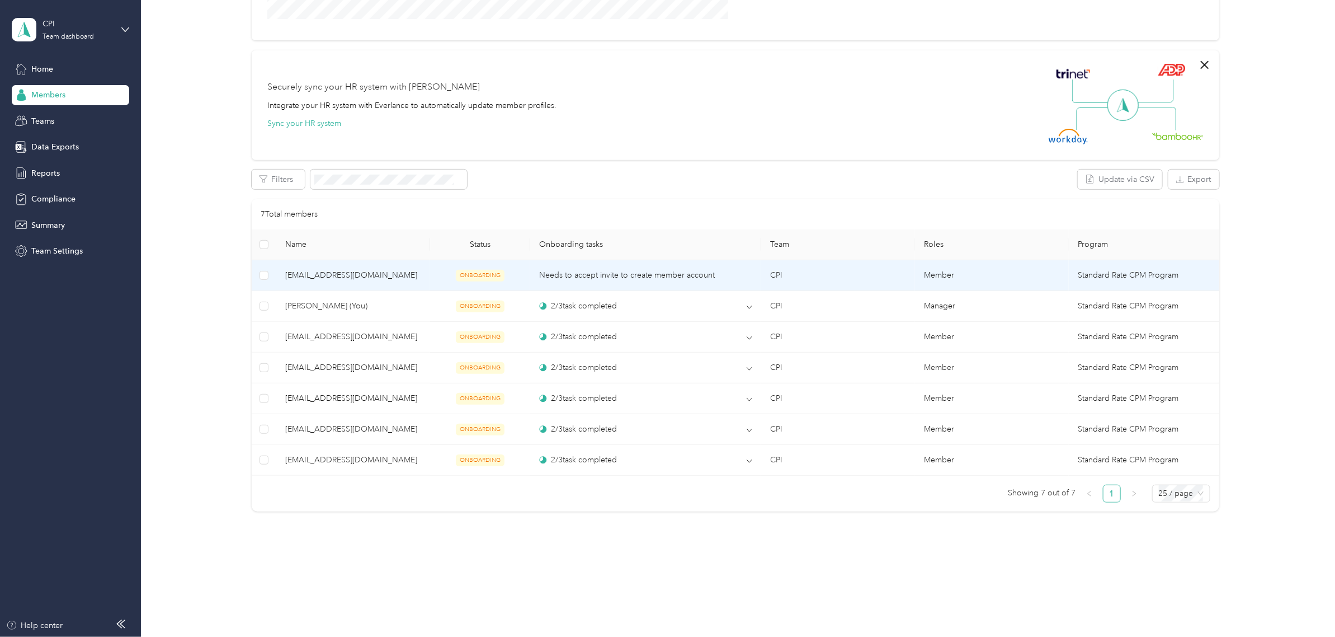
scroll to position [69, 0]
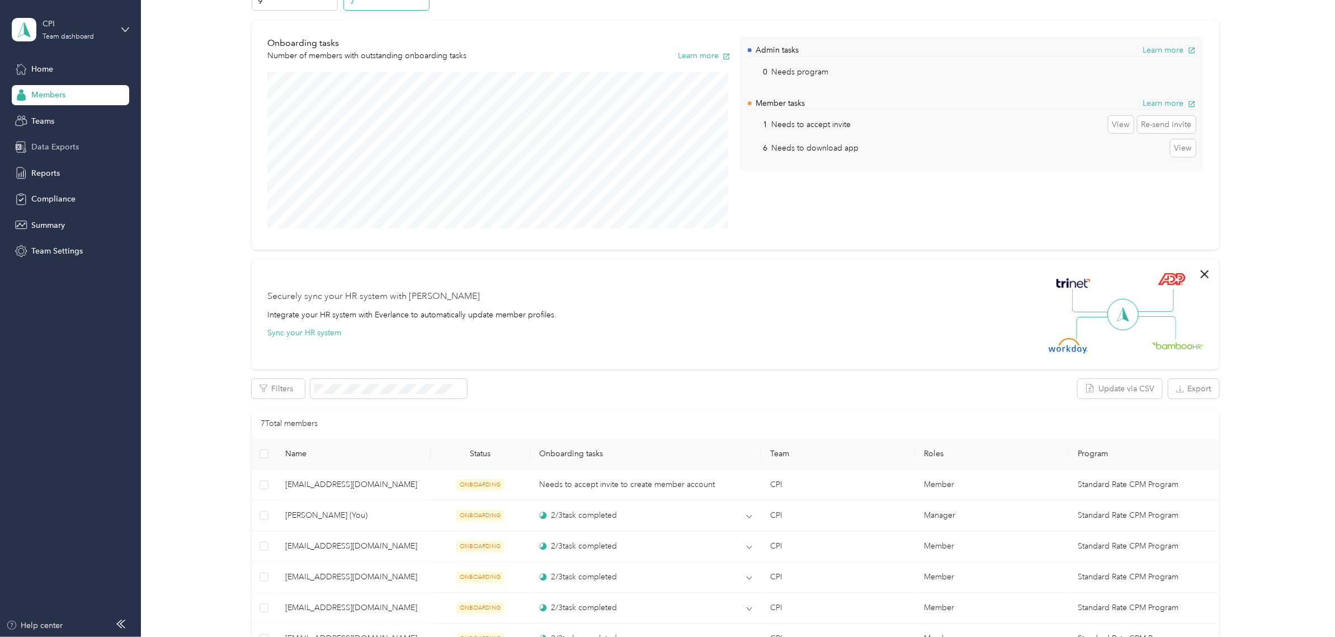
click at [63, 149] on span "Data Exports" at bounding box center [55, 147] width 48 height 12
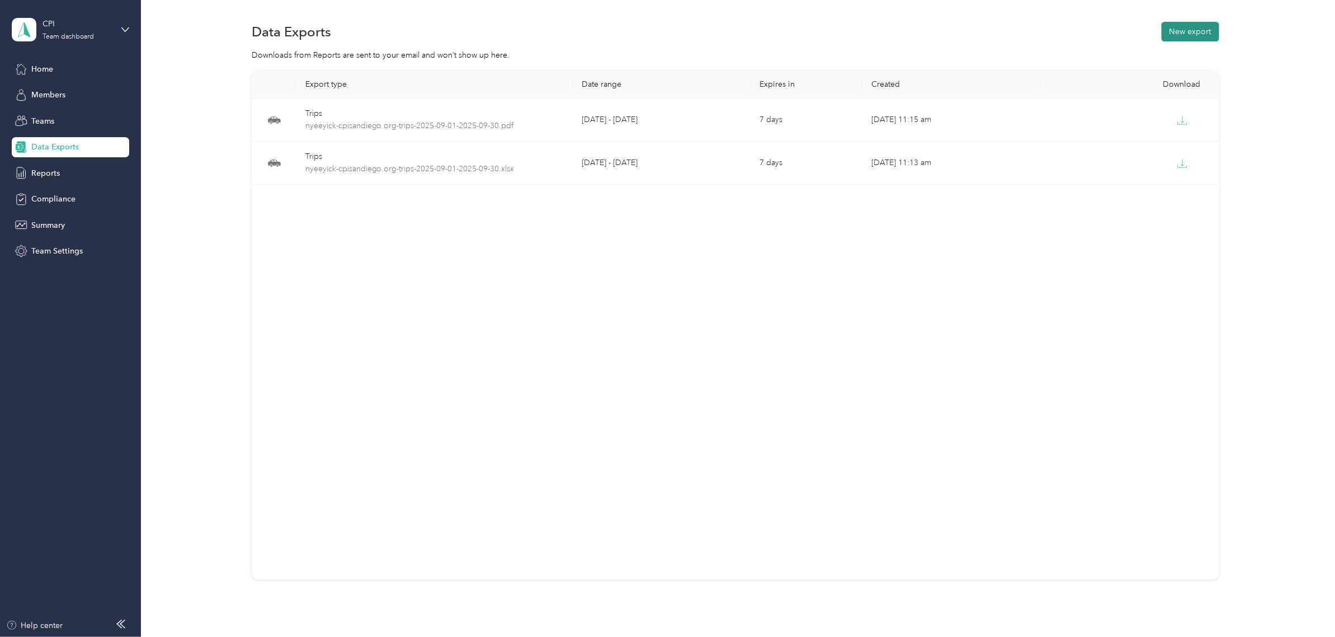
click at [1193, 30] on button "New export" at bounding box center [1191, 32] width 58 height 20
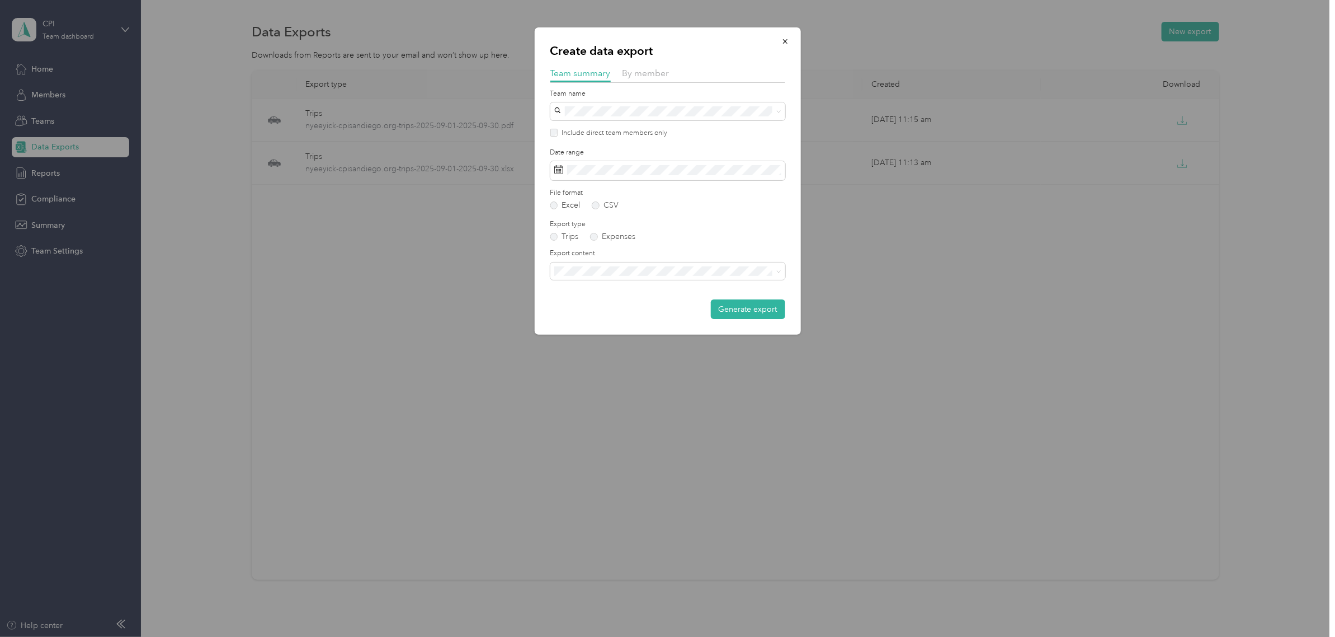
click at [655, 79] on div "By member" at bounding box center [646, 74] width 47 height 14
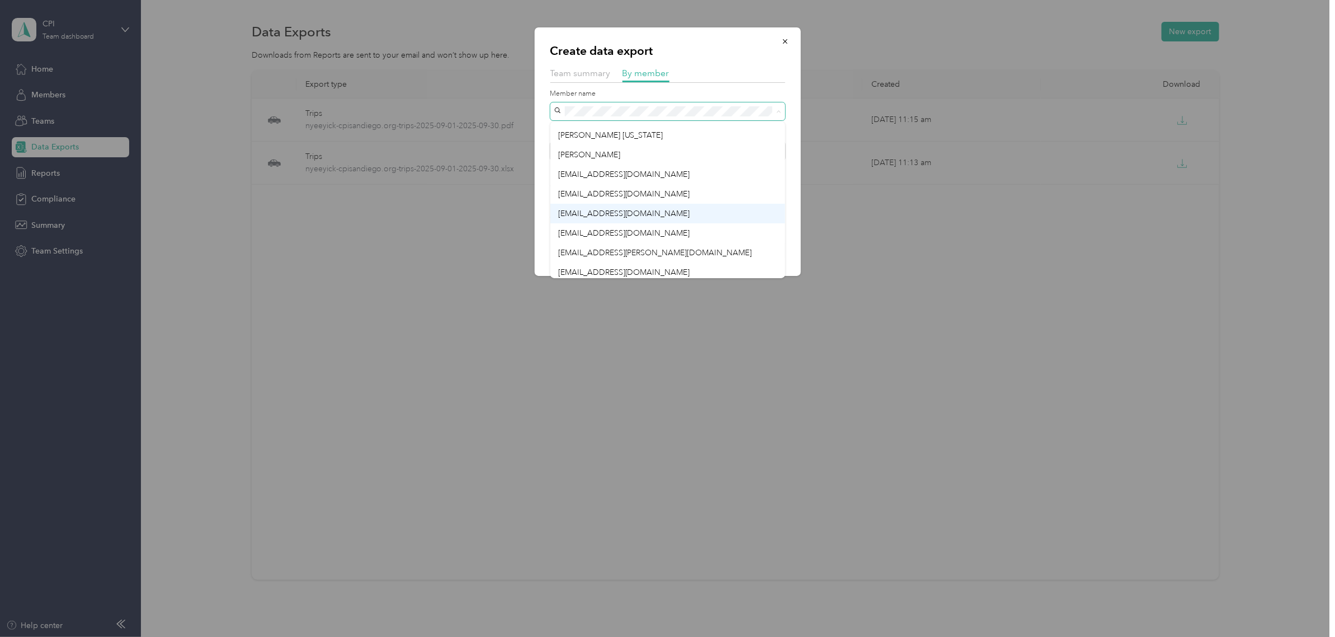
scroll to position [20, 0]
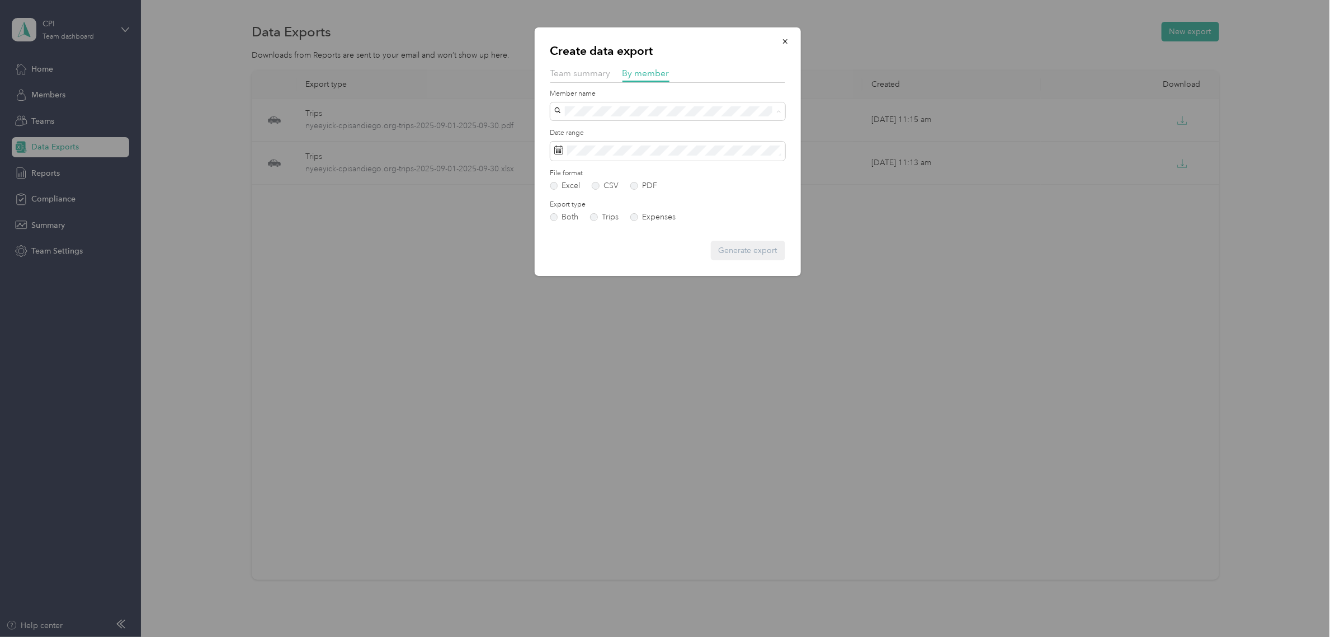
click at [656, 204] on div "ahussain@cpisandiego.org" at bounding box center [667, 210] width 219 height 12
click at [636, 186] on label "PDF" at bounding box center [643, 186] width 27 height 8
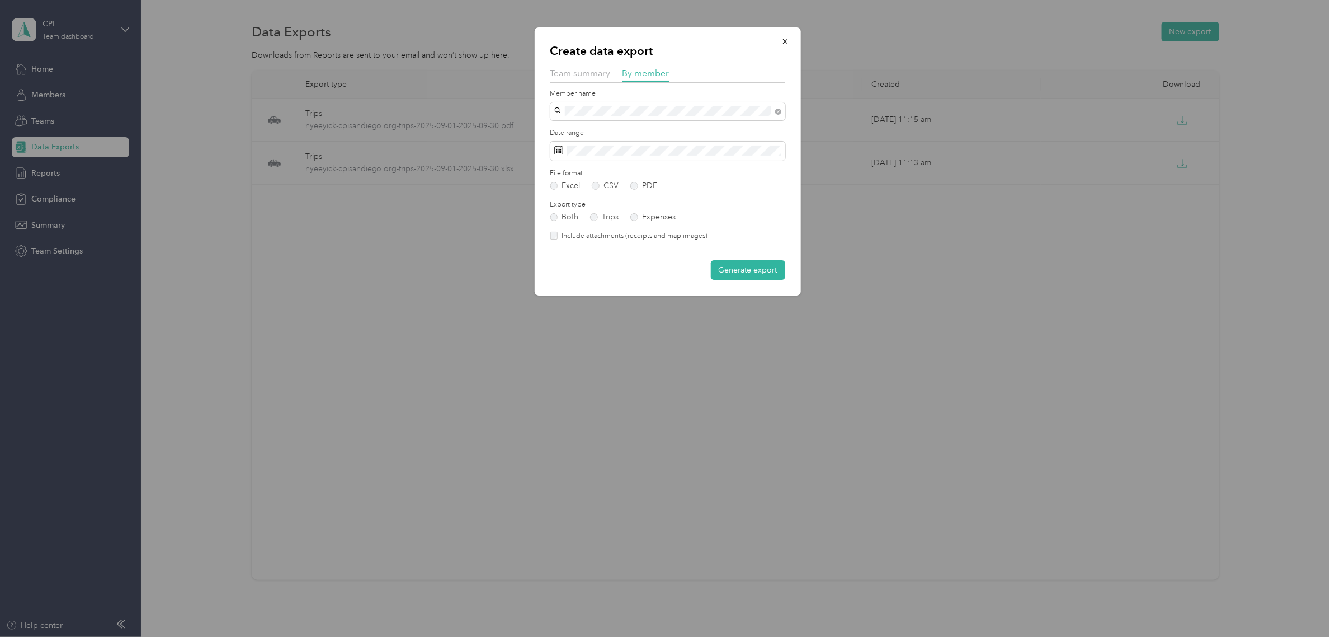
click at [775, 225] on form "Member name Date range File format Excel CSV PDF Export type Both Trips Expense…" at bounding box center [667, 184] width 235 height 191
click at [736, 270] on button "Generate export" at bounding box center [748, 270] width 74 height 20
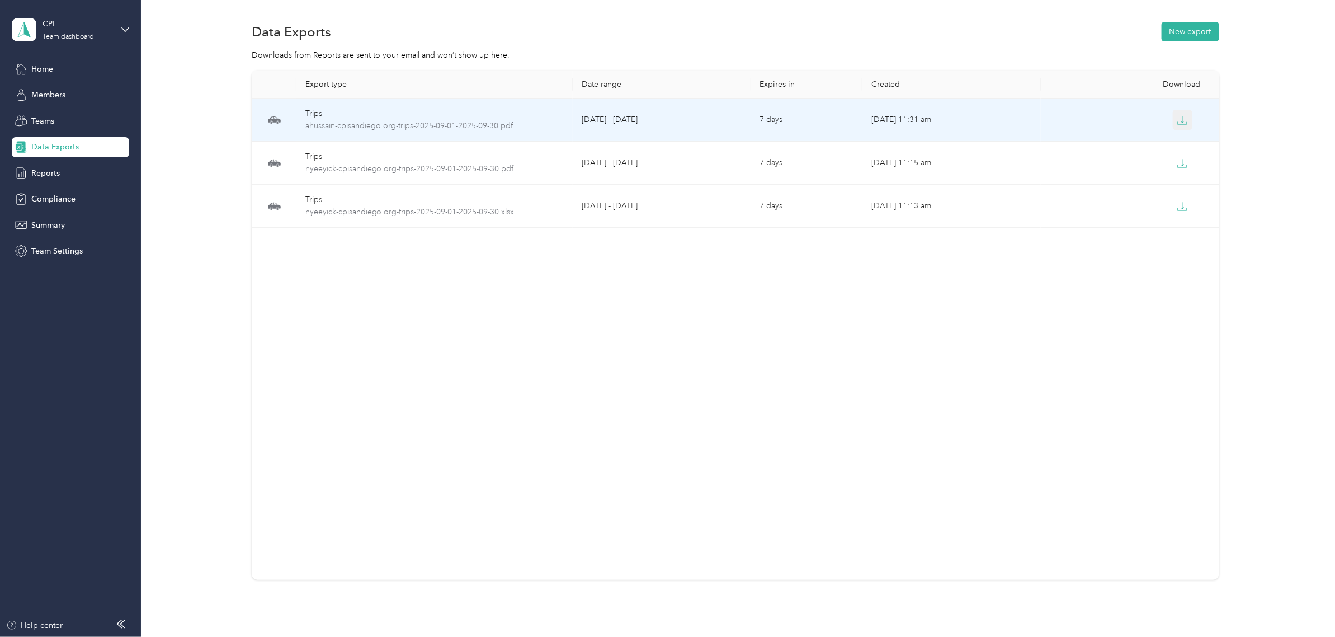
click at [1178, 115] on span "button" at bounding box center [1183, 120] width 10 height 10
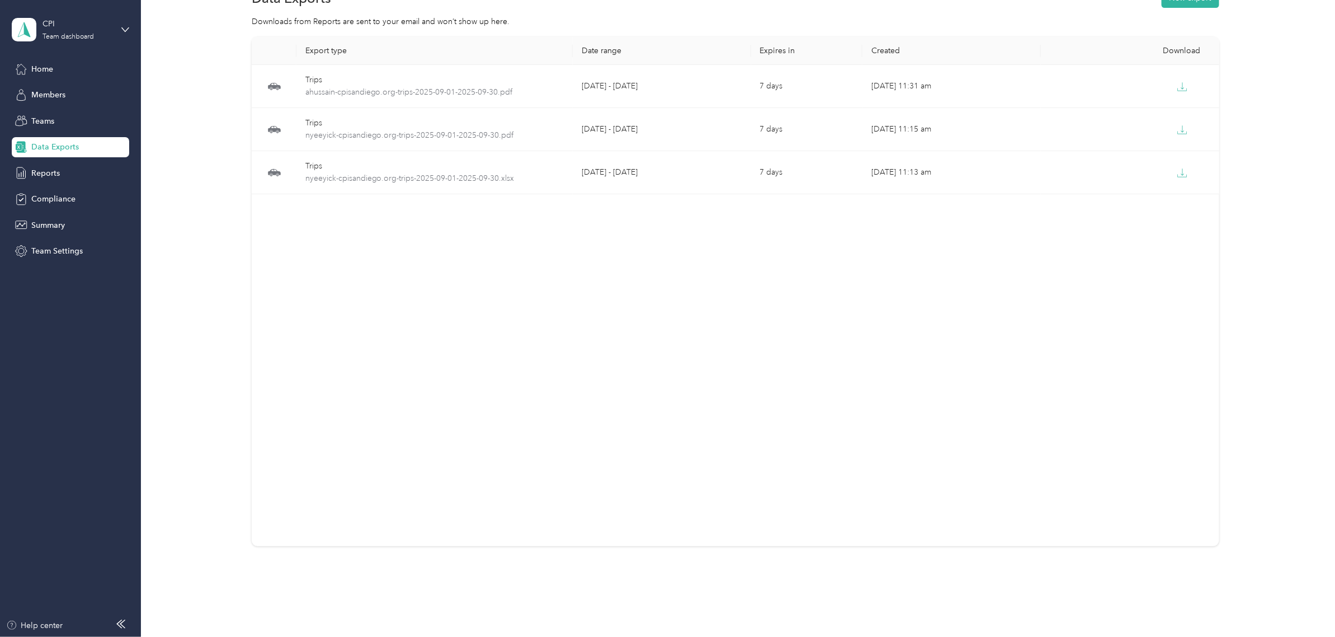
scroll to position [0, 0]
